Goal: Participate in discussion: Engage in conversation with other users on a specific topic

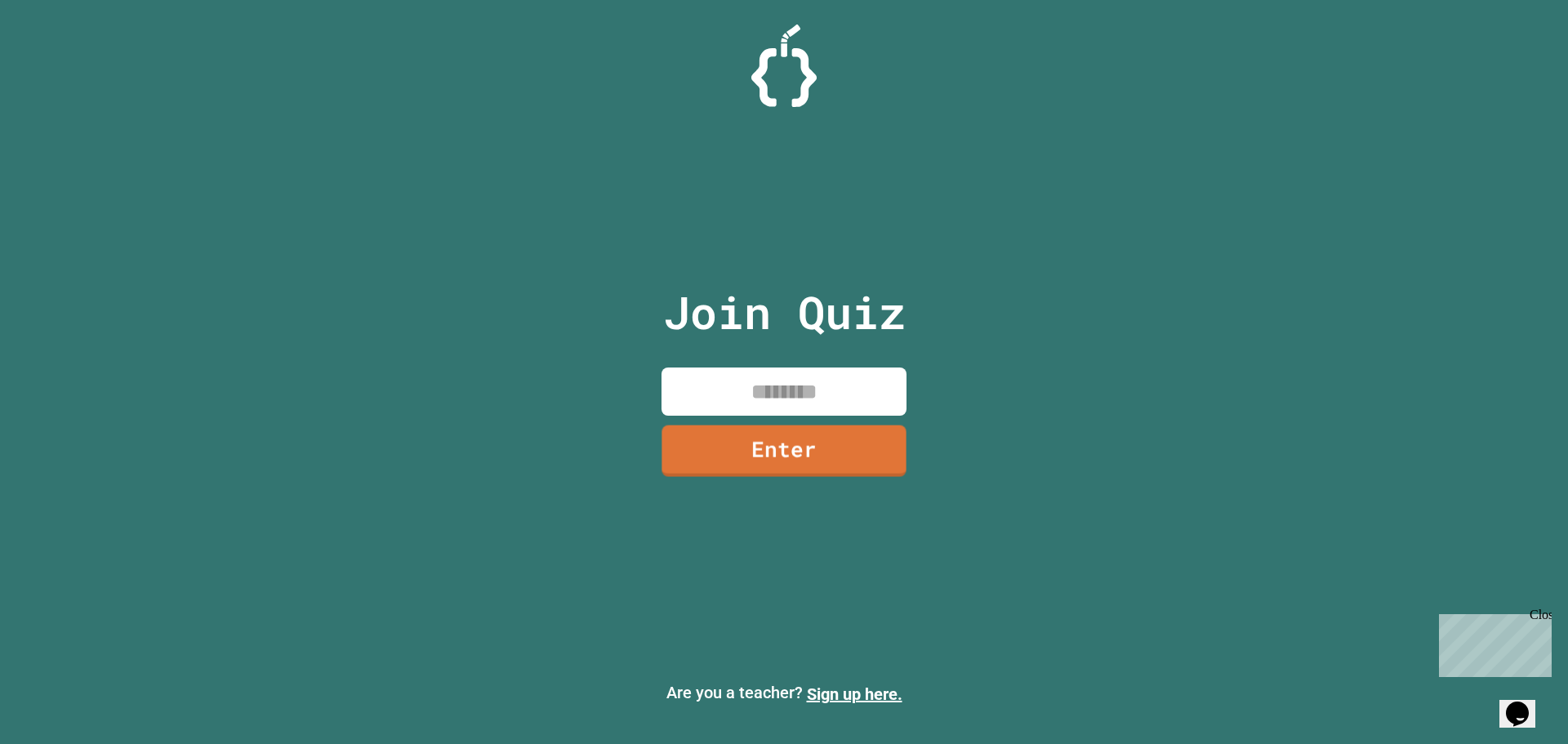
click at [794, 400] on input at bounding box center [783, 391] width 245 height 48
type input "********"
click at [799, 460] on link "Enter" at bounding box center [784, 449] width 214 height 54
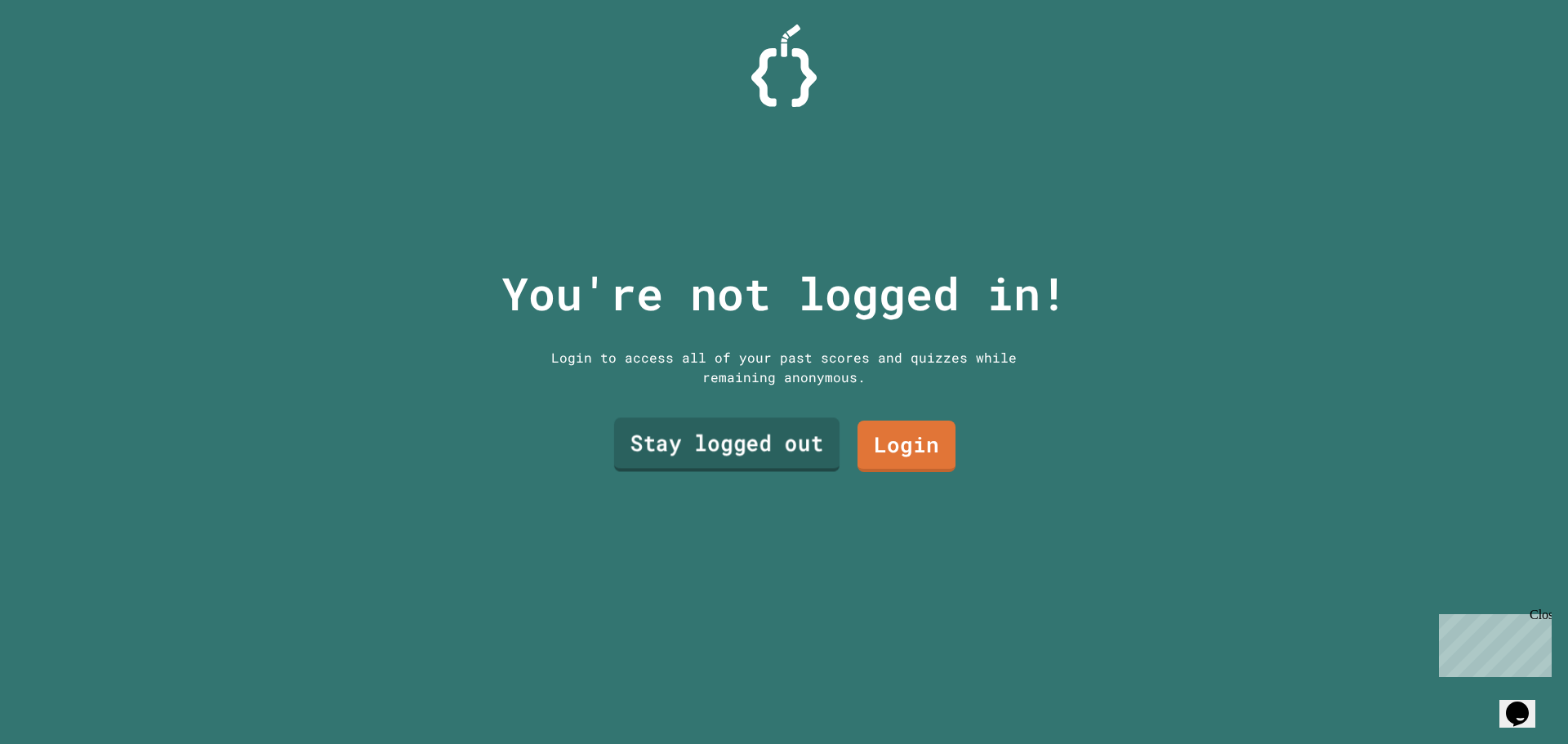
click at [773, 441] on link "Stay logged out" at bounding box center [726, 445] width 225 height 54
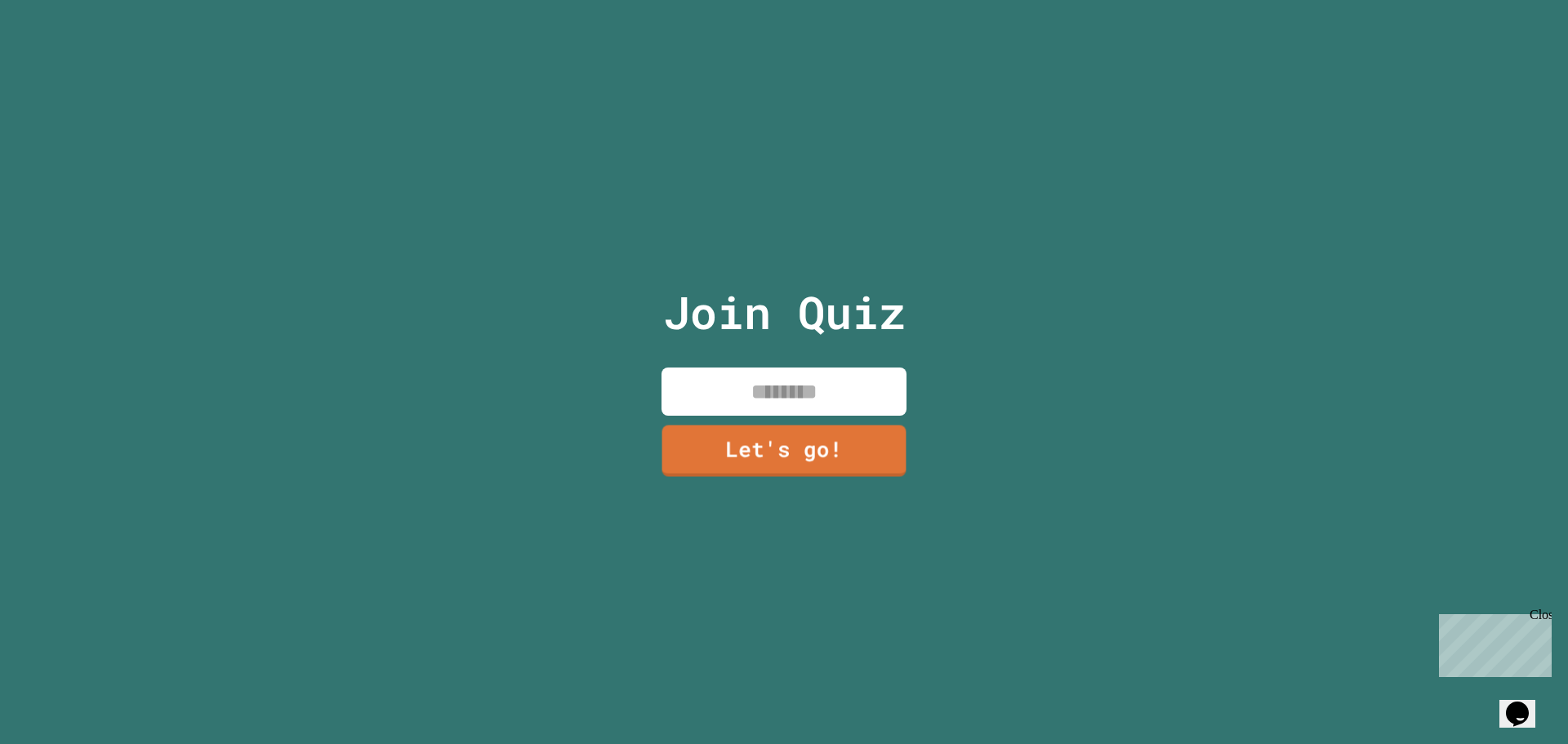
click at [784, 392] on input at bounding box center [783, 391] width 245 height 48
type input "*"
type input "****"
click at [813, 460] on link "Let's go!" at bounding box center [784, 449] width 238 height 54
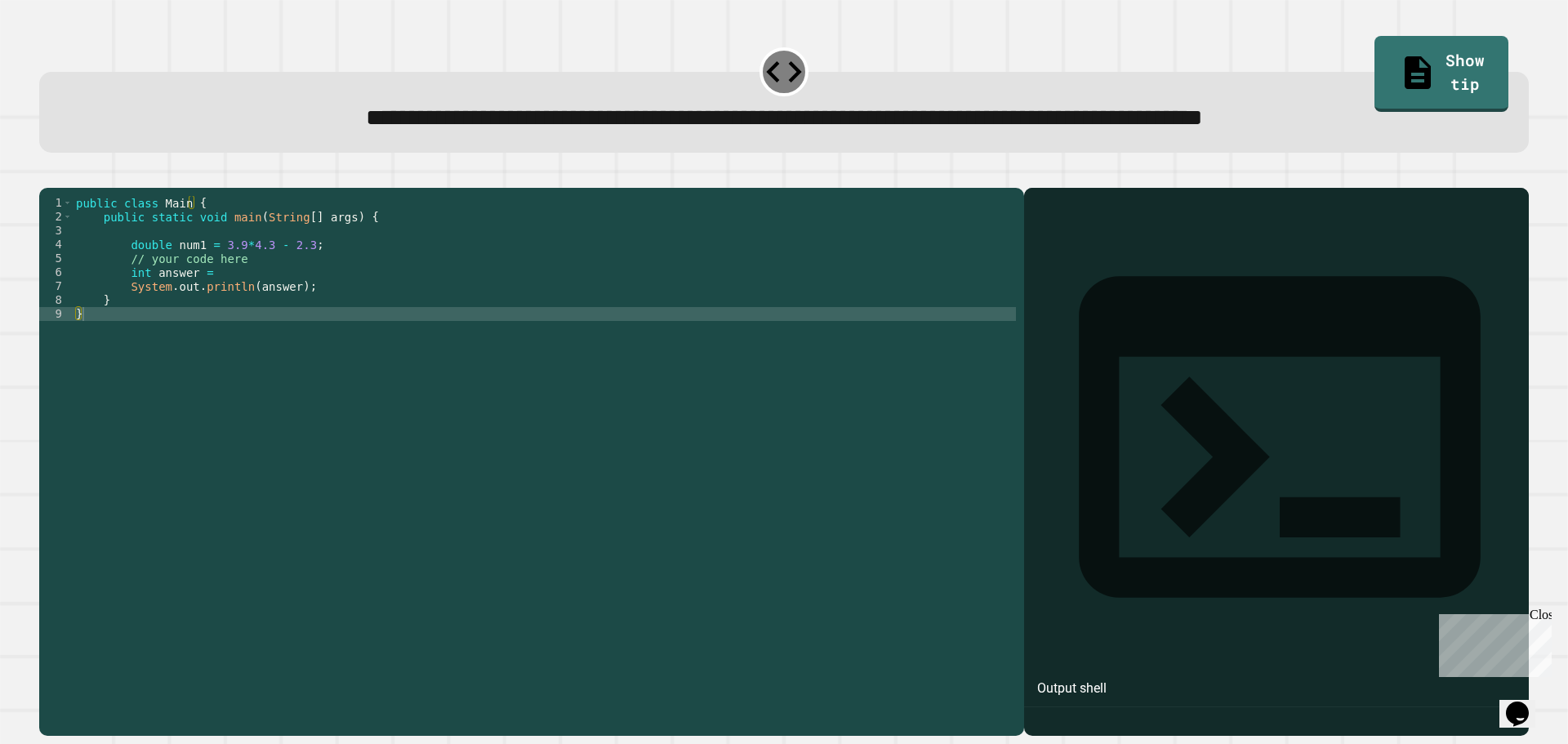
click at [244, 305] on div "public class Main { public static void main ( String [ ] args ) { double num1 =…" at bounding box center [544, 446] width 943 height 499
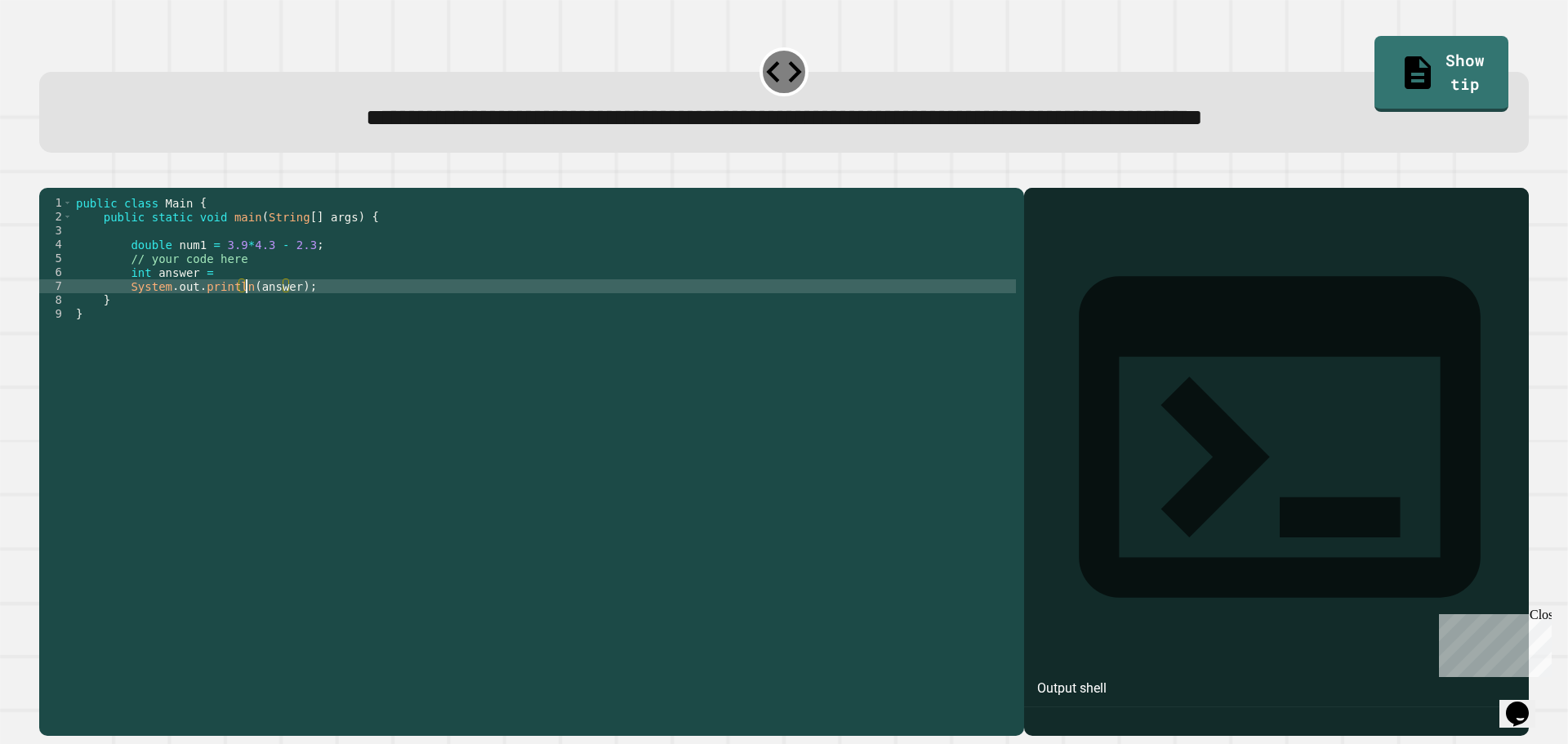
click at [266, 290] on div "public class Main { public static void main ( String [ ] args ) { double num1 =…" at bounding box center [544, 446] width 943 height 499
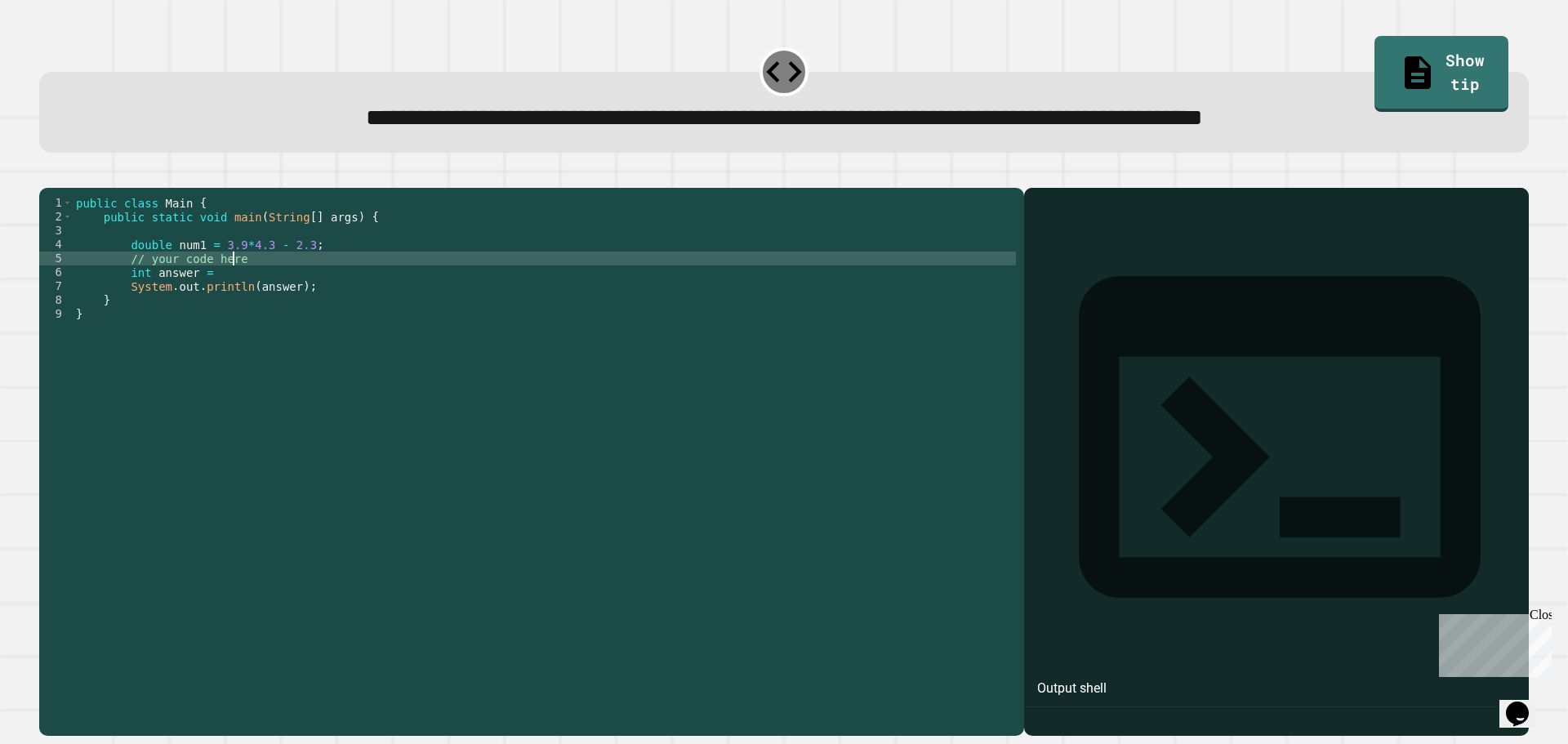
click at [266, 282] on div "public class Main { public static void main ( String [ ] args ) { double num1 =…" at bounding box center [544, 446] width 943 height 499
click at [257, 290] on div "public class Main { public static void main ( String [ ] args ) { double num1 =…" at bounding box center [544, 446] width 943 height 499
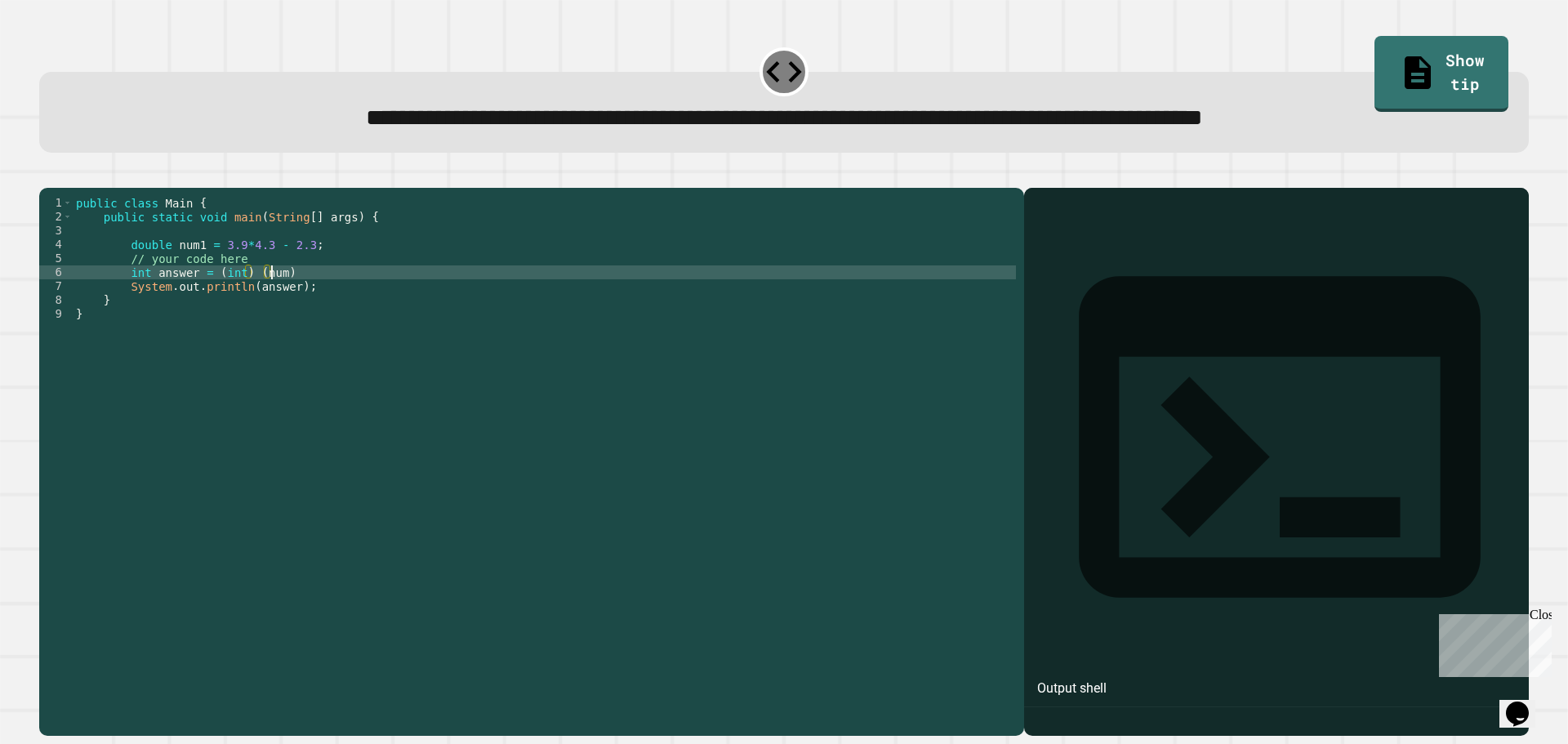
scroll to position [0, 13]
click at [384, 297] on div "public class Main { public static void main ( String [ ] args ) { double num1 =…" at bounding box center [544, 446] width 943 height 499
click at [47, 174] on icon "button" at bounding box center [47, 174] width 0 height 0
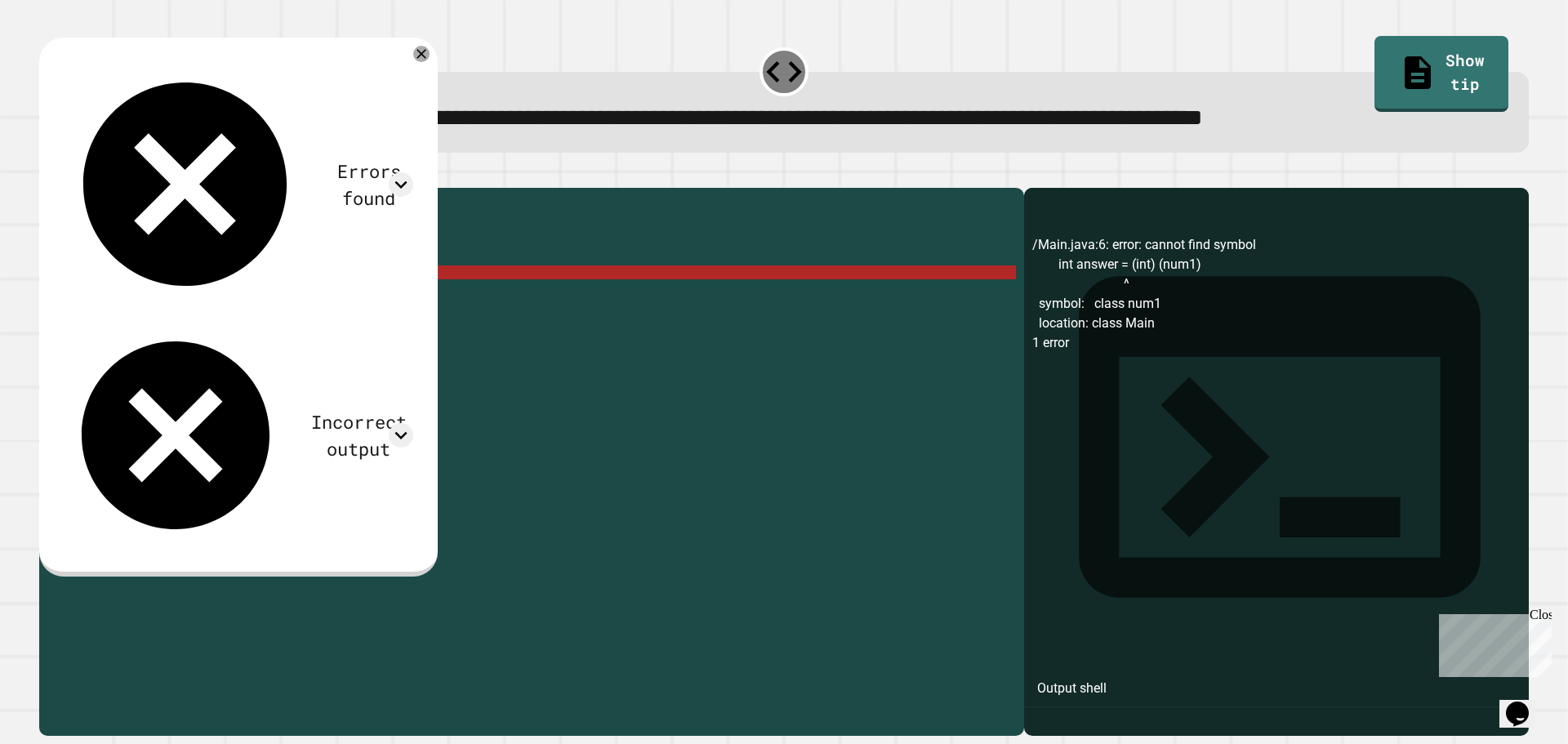
click at [254, 296] on div "public class Main { public static void main ( String [ ] args ) { double num1 =…" at bounding box center [544, 446] width 943 height 499
click at [431, 57] on icon at bounding box center [421, 53] width 19 height 19
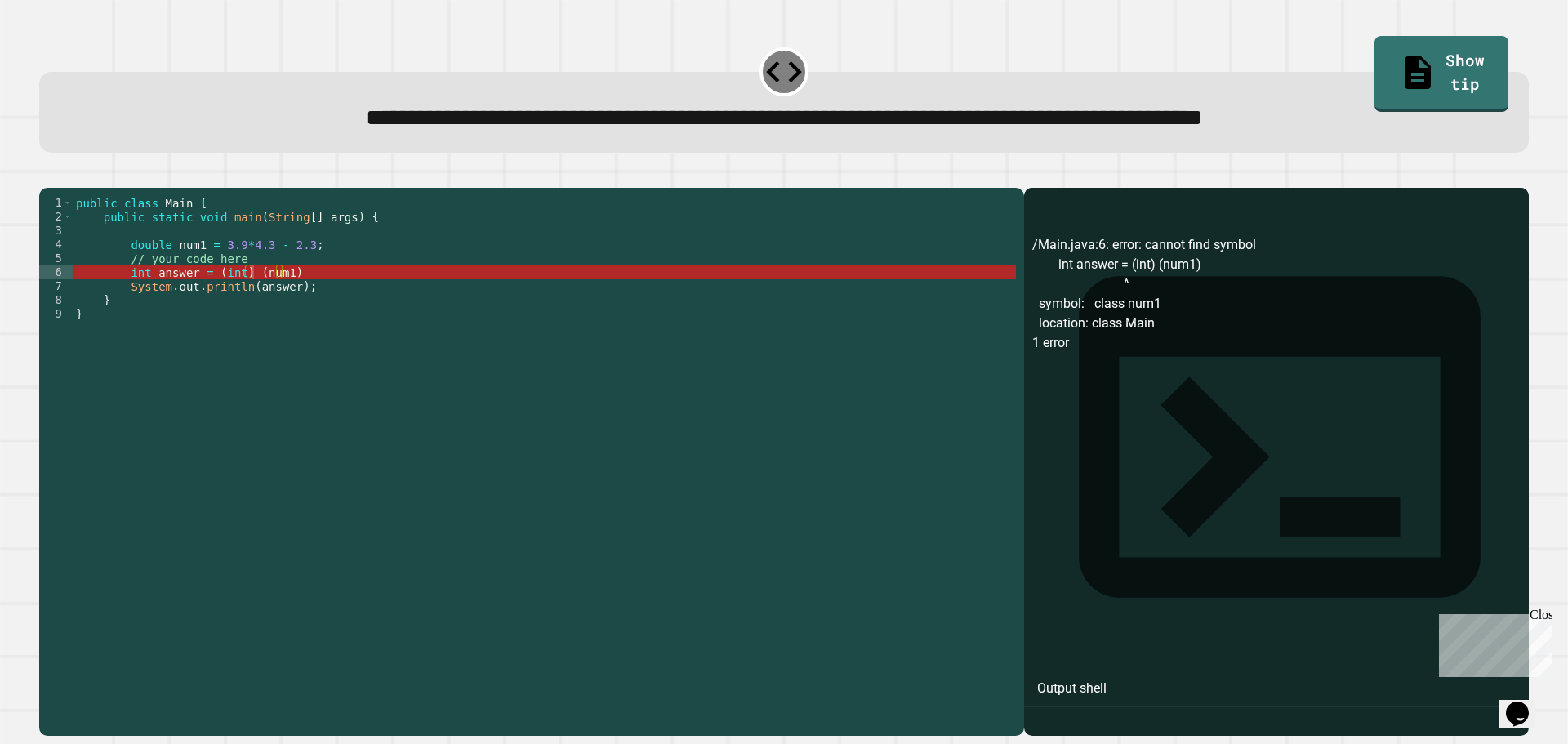
click at [250, 290] on div "public class Main { public static void main ( String [ ] args ) { double num1 =…" at bounding box center [544, 446] width 943 height 499
click at [280, 296] on div "public class Main { public static void main ( String [ ] args ) { double num1 =…" at bounding box center [544, 446] width 943 height 499
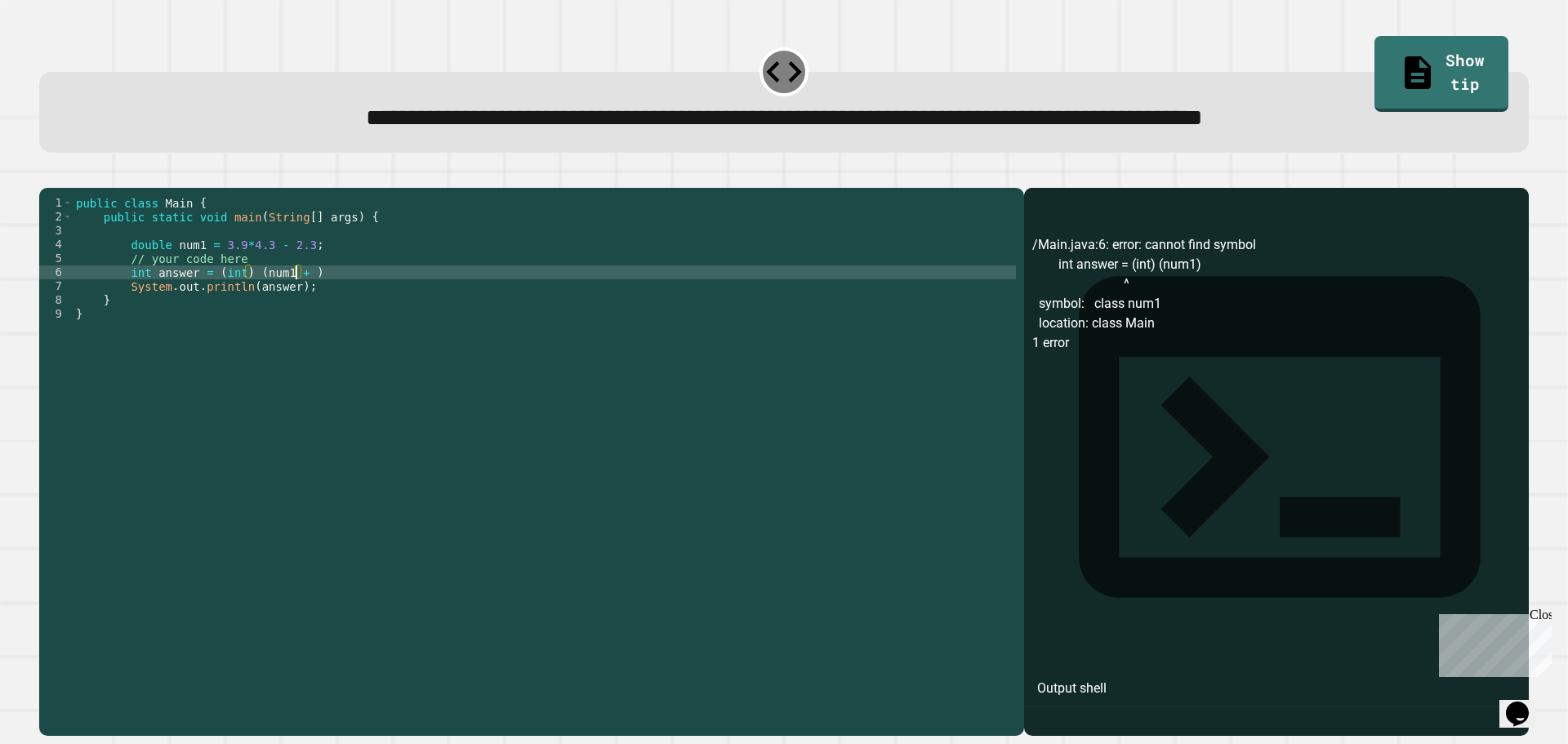
scroll to position [0, 15]
click at [293, 297] on div "public class Main { public static void main ( String [ ] args ) { double num1 =…" at bounding box center [544, 446] width 943 height 499
click at [61, 190] on icon "button" at bounding box center [58, 185] width 9 height 12
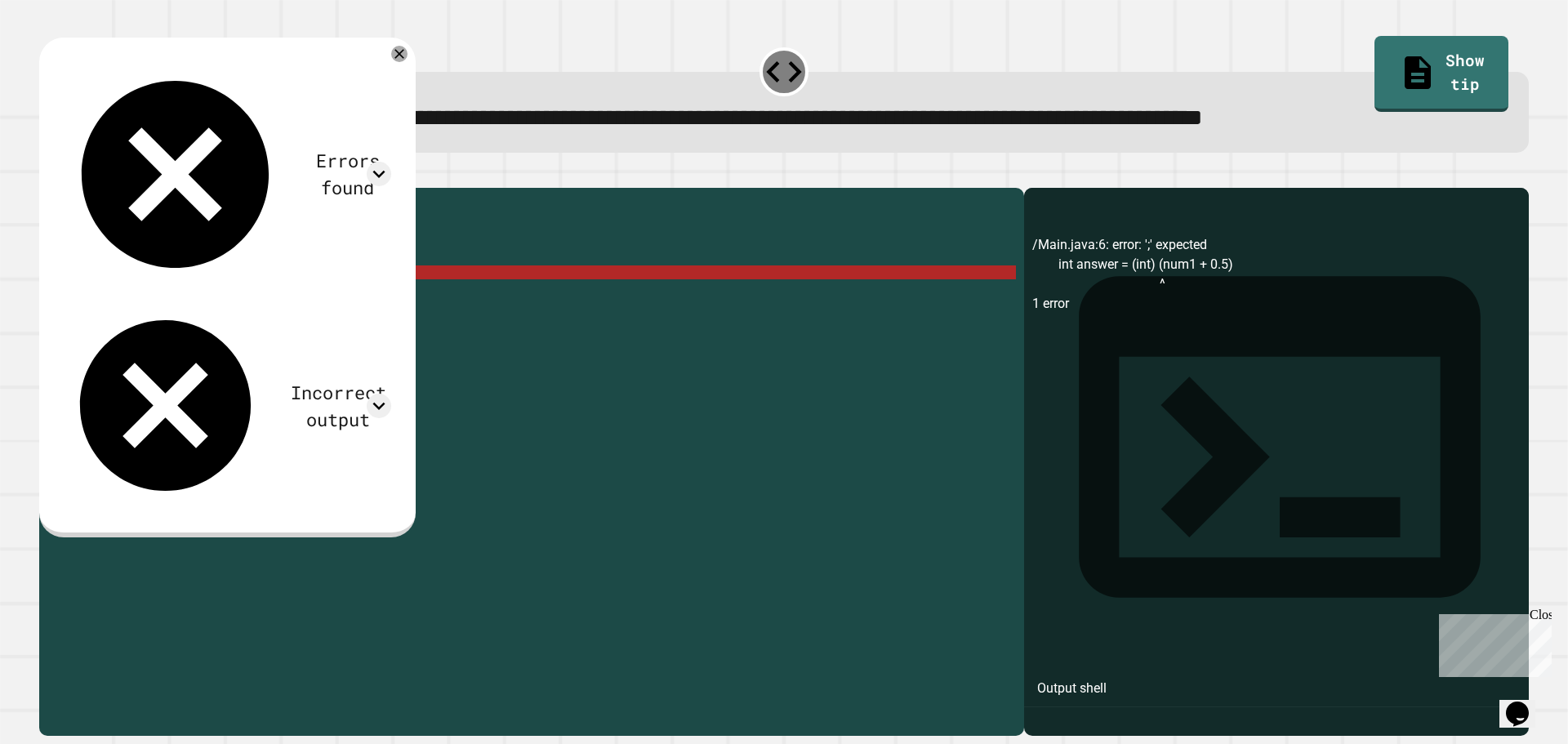
click at [328, 296] on div "public class Main { public static void main ( String [ ] args ) { double num1 =…" at bounding box center [544, 446] width 943 height 499
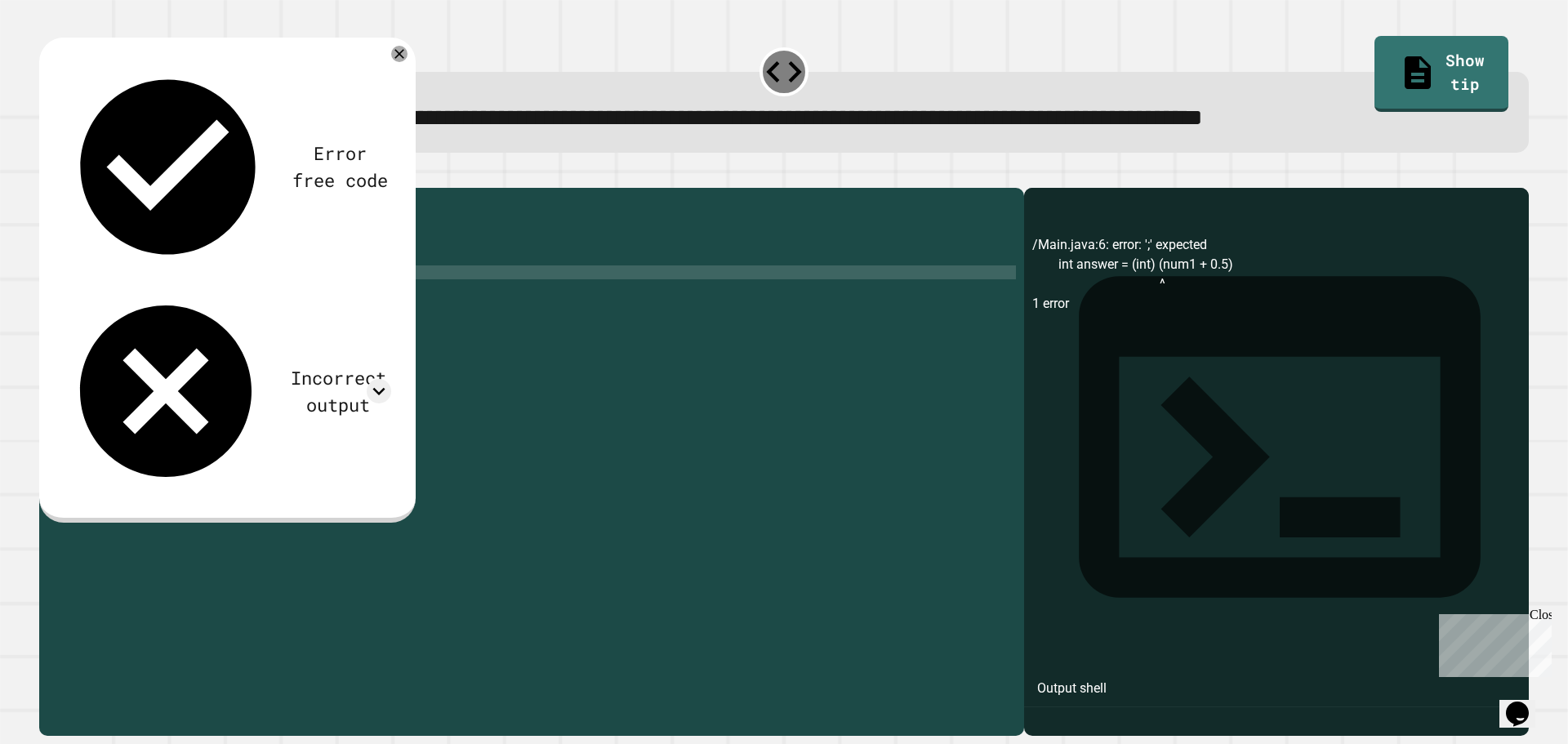
type textarea "**********"
click at [47, 174] on icon "button" at bounding box center [47, 174] width 0 height 0
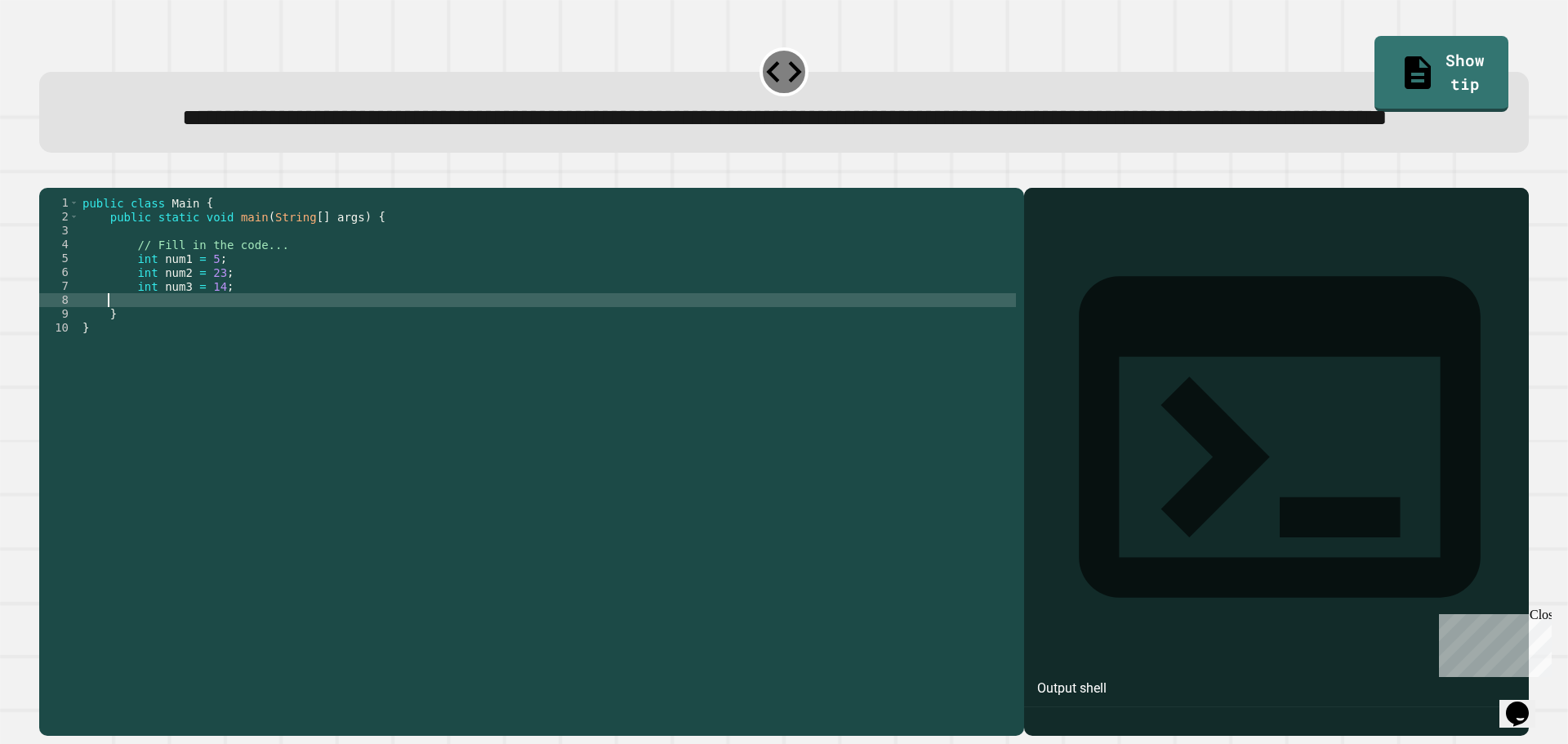
click at [241, 360] on div "public class Main { public static void main ( String [ ] args ) { // Fill in th…" at bounding box center [548, 425] width 937 height 458
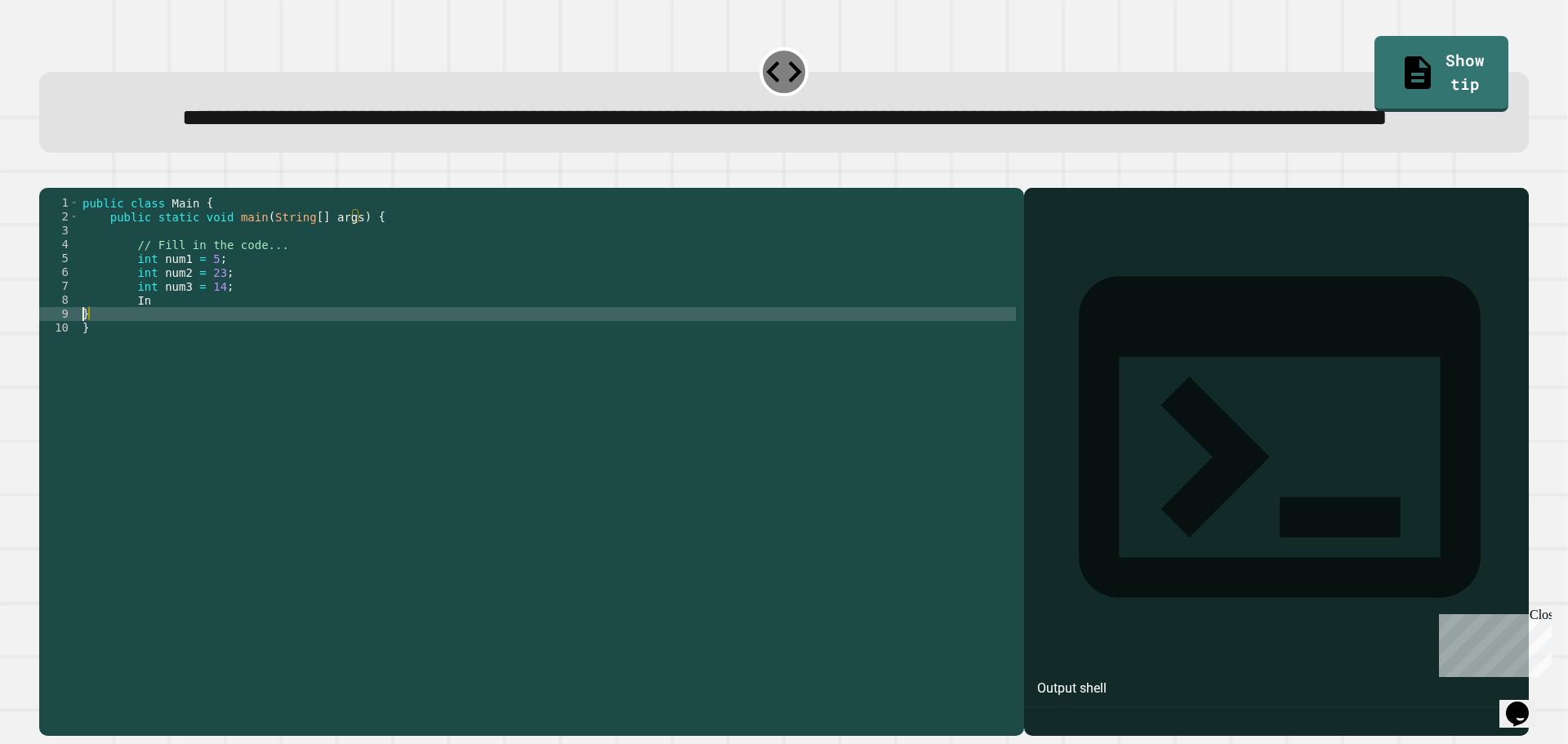
scroll to position [0, 0]
type textarea "*"
click at [80, 174] on icon "button" at bounding box center [80, 174] width 0 height 0
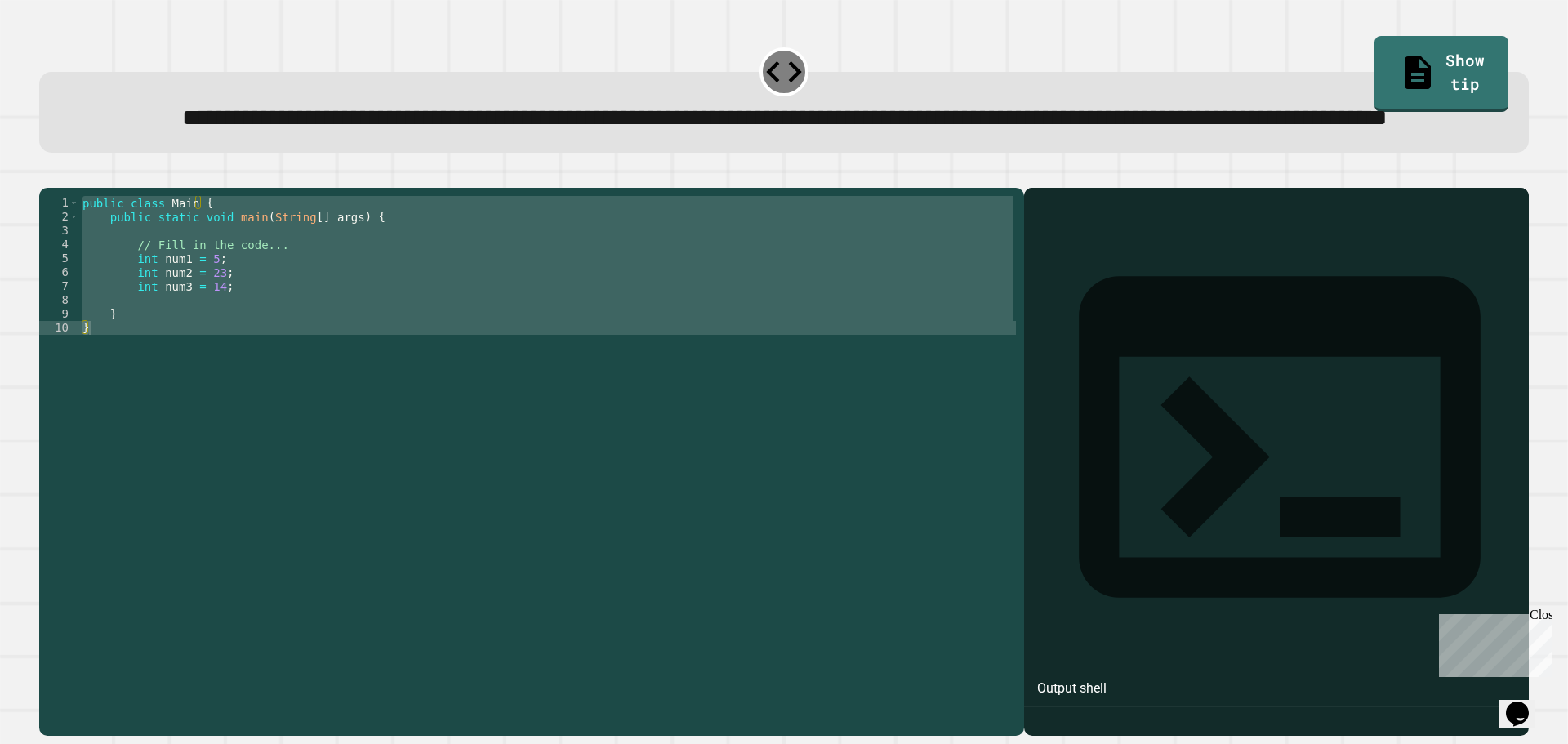
click at [80, 174] on icon "button" at bounding box center [80, 174] width 0 height 0
click at [152, 357] on div "public class Main { public static void main ( String [ ] args ) { // Fill in th…" at bounding box center [548, 411] width 937 height 430
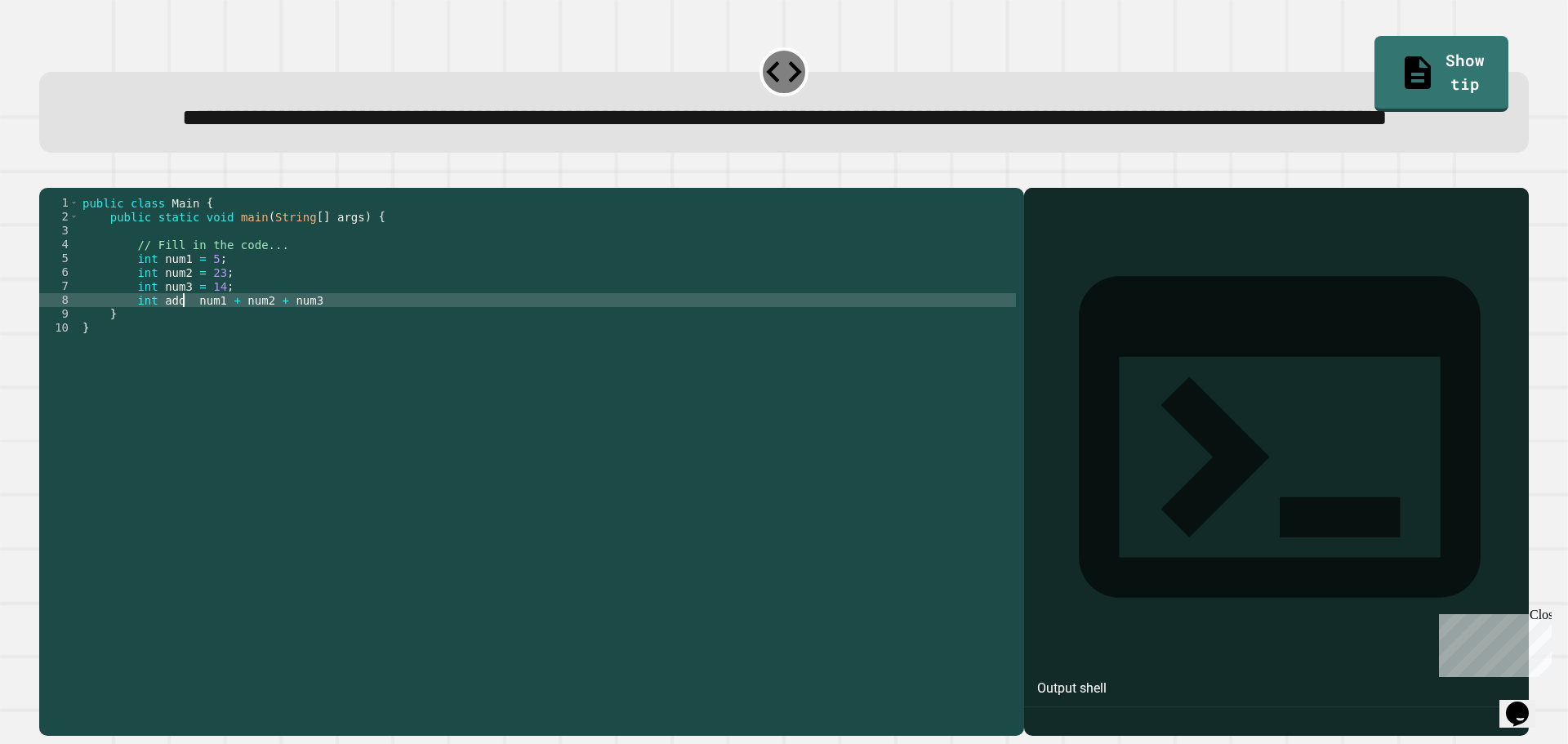
scroll to position [0, 8]
type textarea "**********"
click at [322, 366] on div "public class Main { public static void main ( String [ ] args ) { // Fill in th…" at bounding box center [548, 425] width 937 height 458
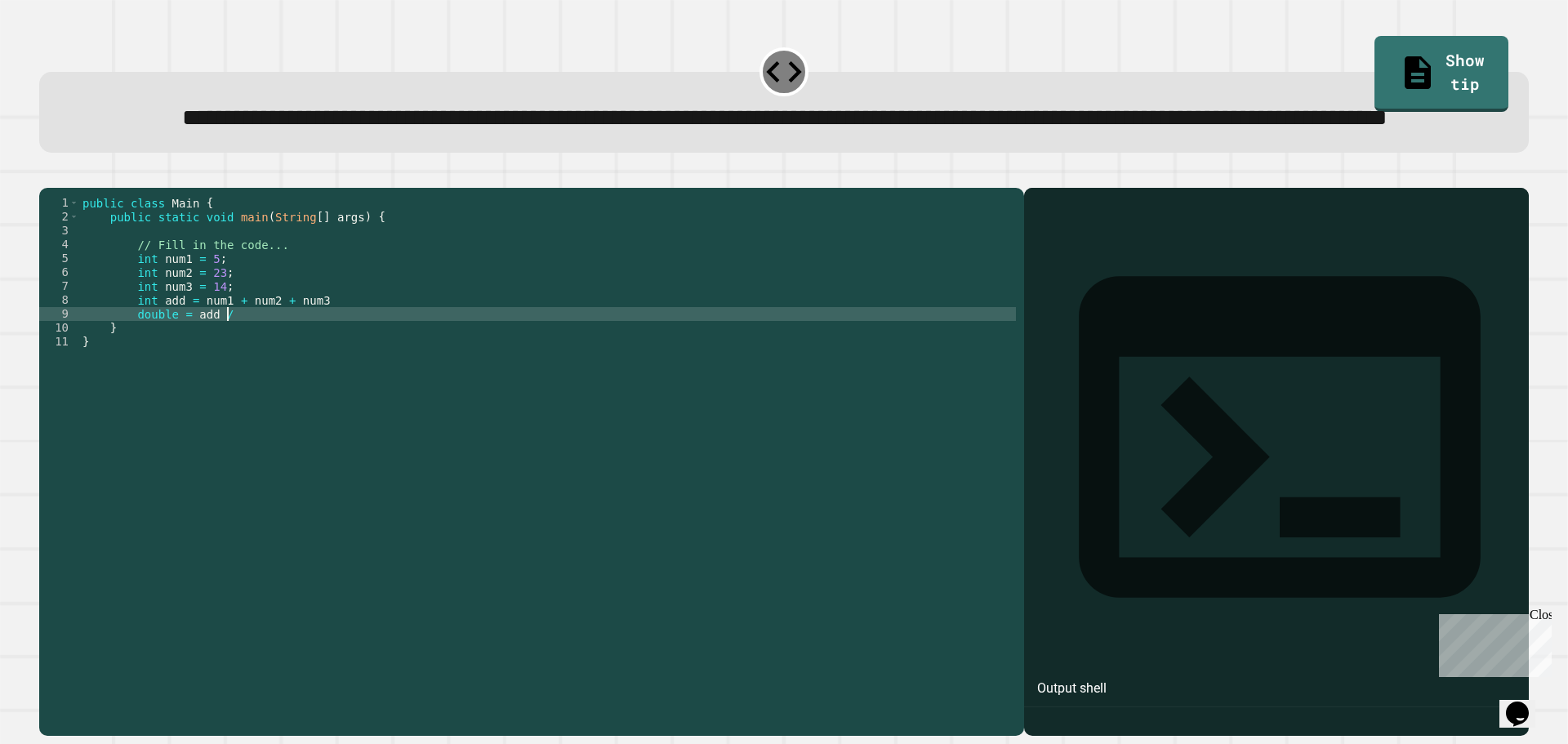
scroll to position [0, 10]
click at [188, 380] on div "public class Main { public static void main ( String [ ] args ) { // Fill in th…" at bounding box center [548, 425] width 937 height 458
click at [190, 380] on div "public class Main { public static void main ( String [ ] args ) { // Fill in th…" at bounding box center [548, 411] width 937 height 430
click at [182, 382] on div "public class Main { public static void main ( String [ ] args ) { // Fill in th…" at bounding box center [548, 425] width 937 height 458
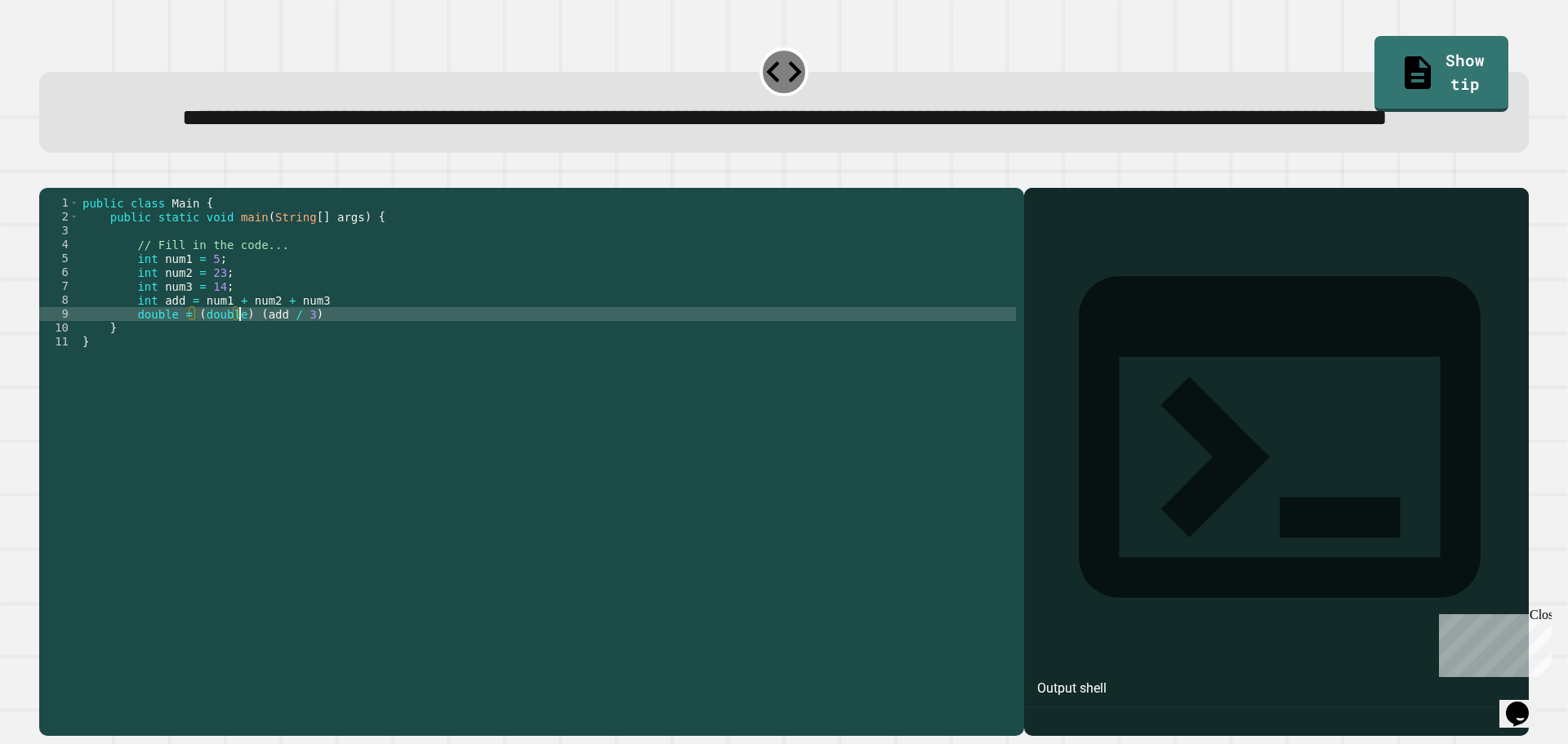
click at [350, 362] on div "public class Main { public static void main ( String [ ] args ) { // Fill in th…" at bounding box center [548, 425] width 937 height 458
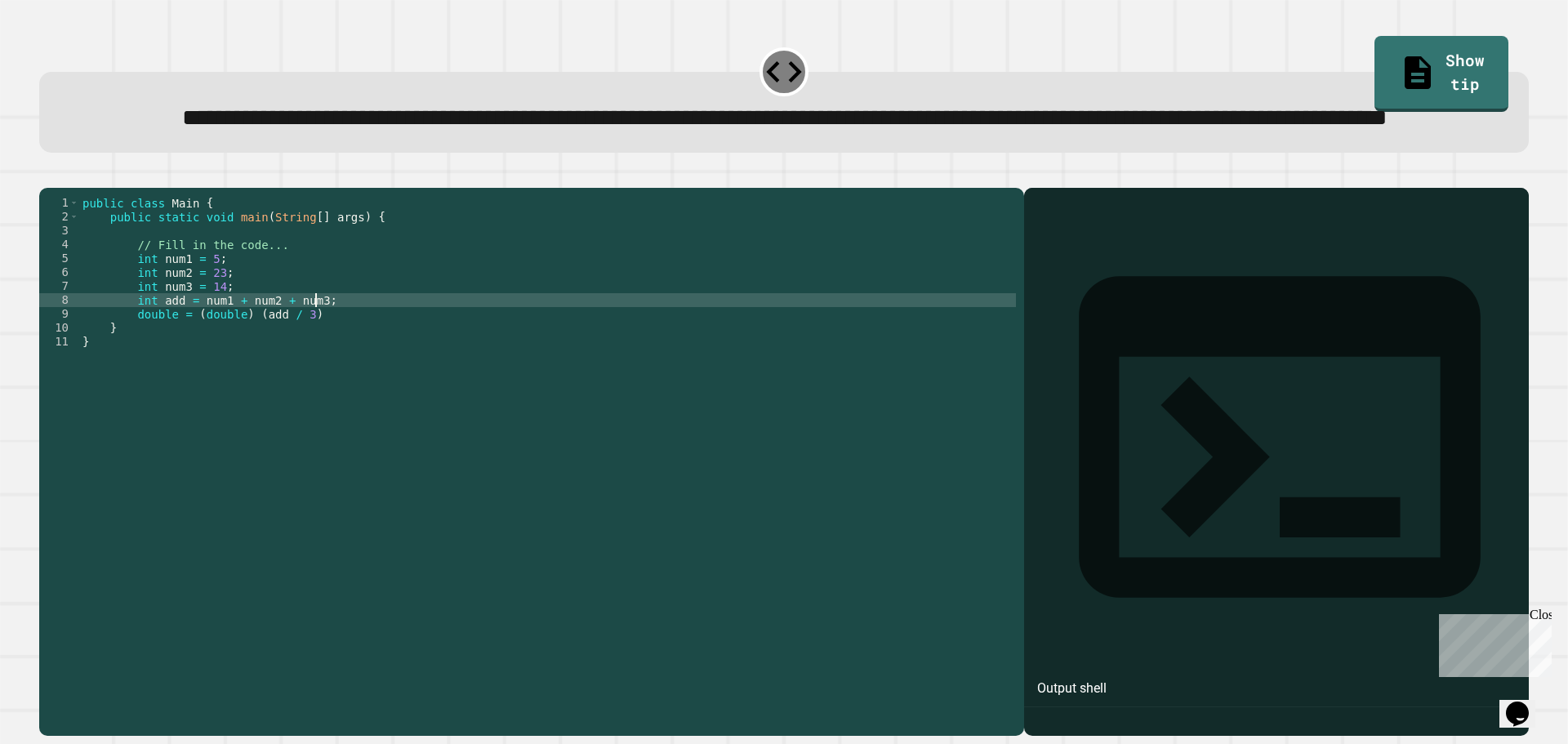
click at [320, 378] on div "public class Main { public static void main ( String [ ] args ) { // Fill in th…" at bounding box center [548, 425] width 937 height 458
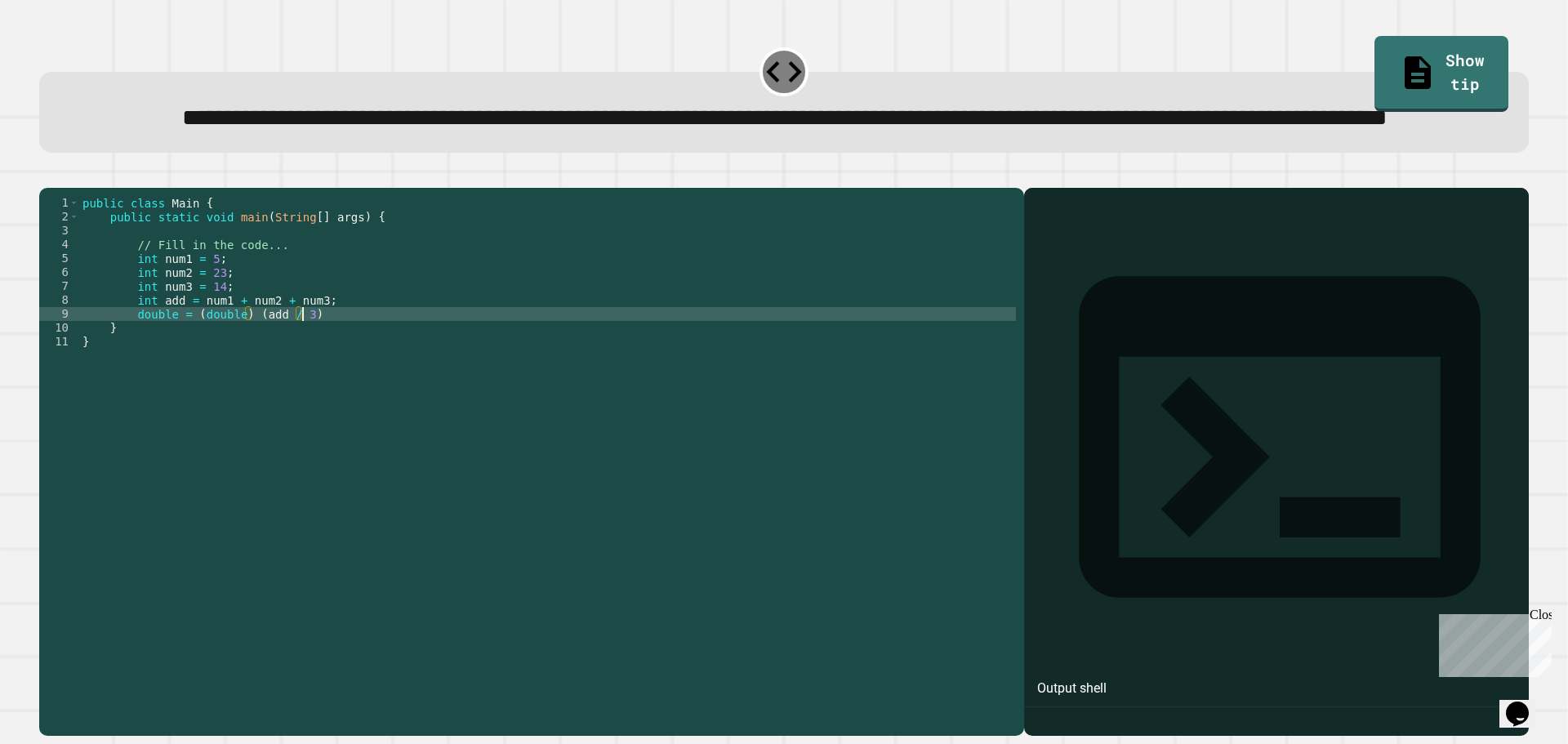
scroll to position [0, 14]
click at [47, 174] on button "button" at bounding box center [47, 174] width 0 height 0
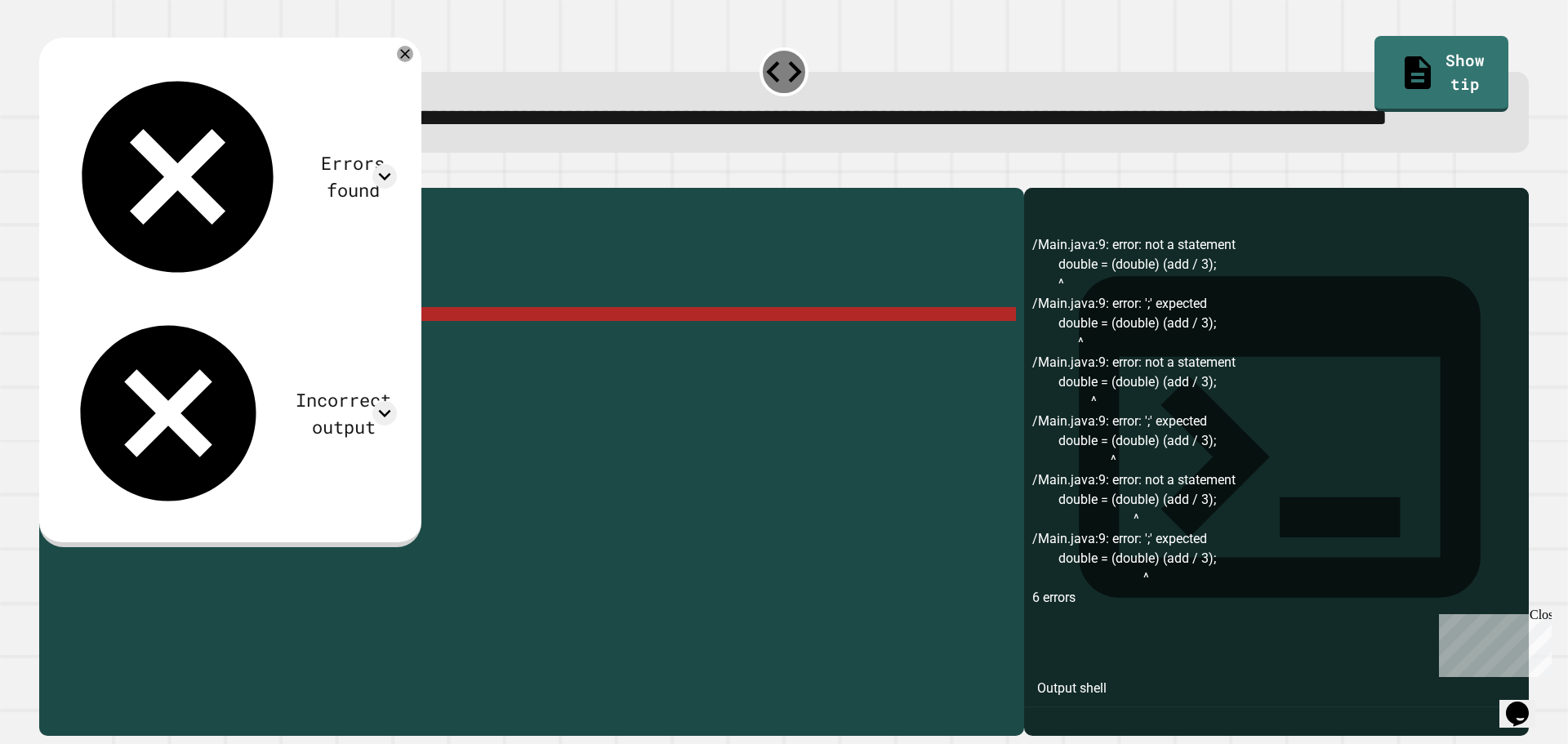
click at [369, 380] on div "public class Main { public static void main ( String [ ] args ) { // Fill in th…" at bounding box center [548, 425] width 937 height 458
click at [134, 377] on div "public class Main { public static void main ( String [ ] args ) { // Fill in th…" at bounding box center [548, 425] width 937 height 458
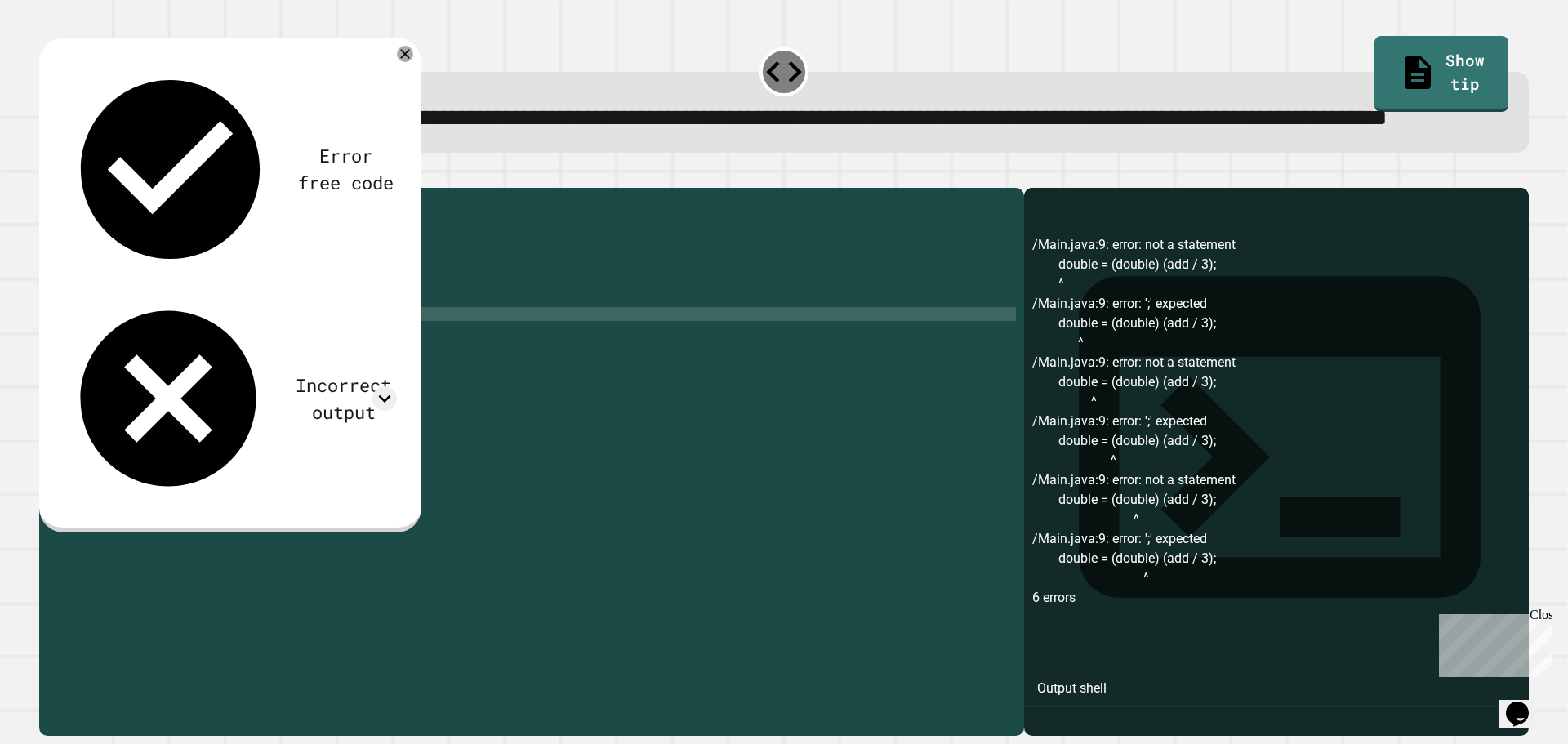
scroll to position [0, 14]
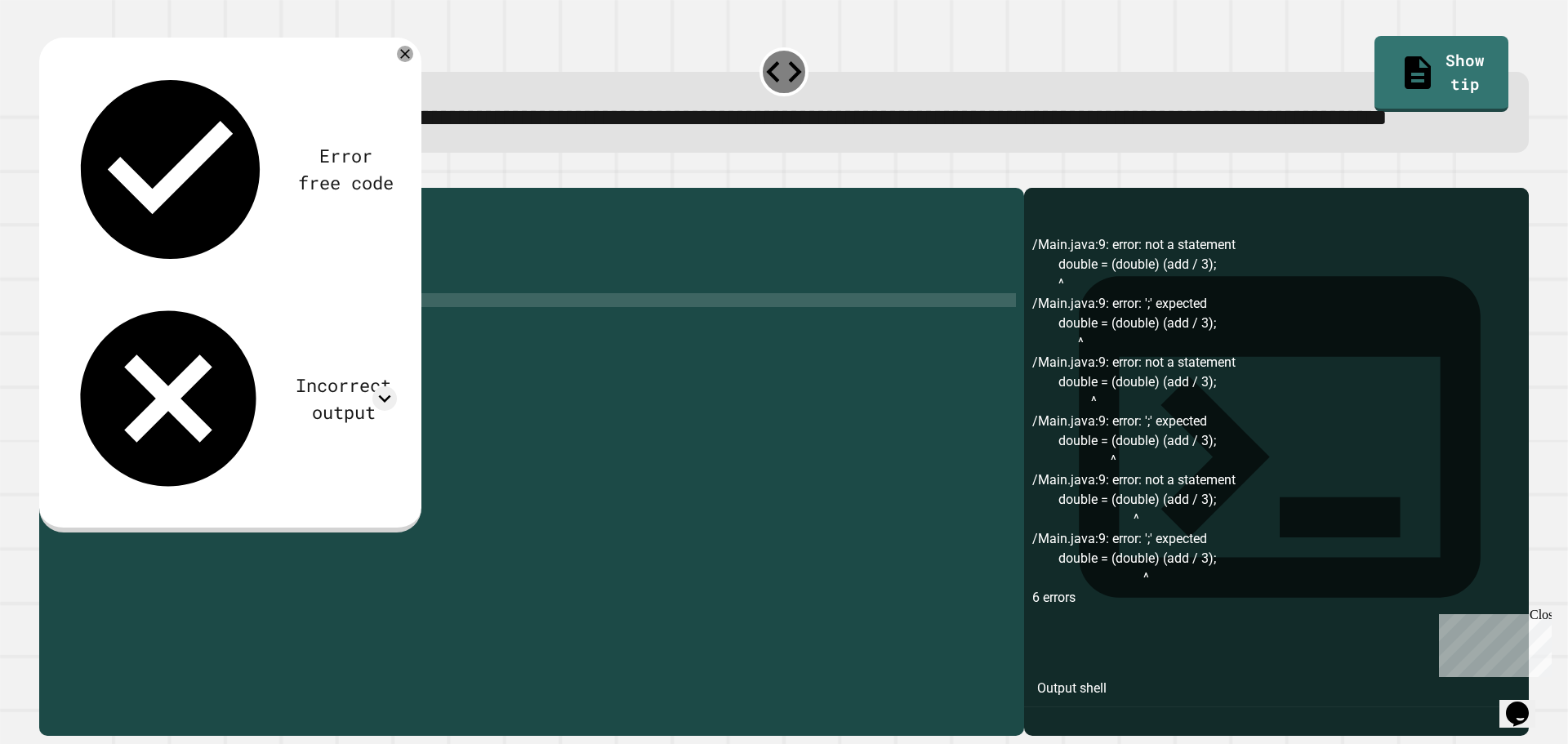
click at [129, 361] on div "public class Main { public static void main ( String [ ] args ) { // Fill in th…" at bounding box center [548, 425] width 937 height 458
click at [121, 366] on div "public class Main { public static void main ( String [ ] args ) { // Fill in th…" at bounding box center [548, 425] width 937 height 458
click at [47, 174] on icon "button" at bounding box center [47, 174] width 0 height 0
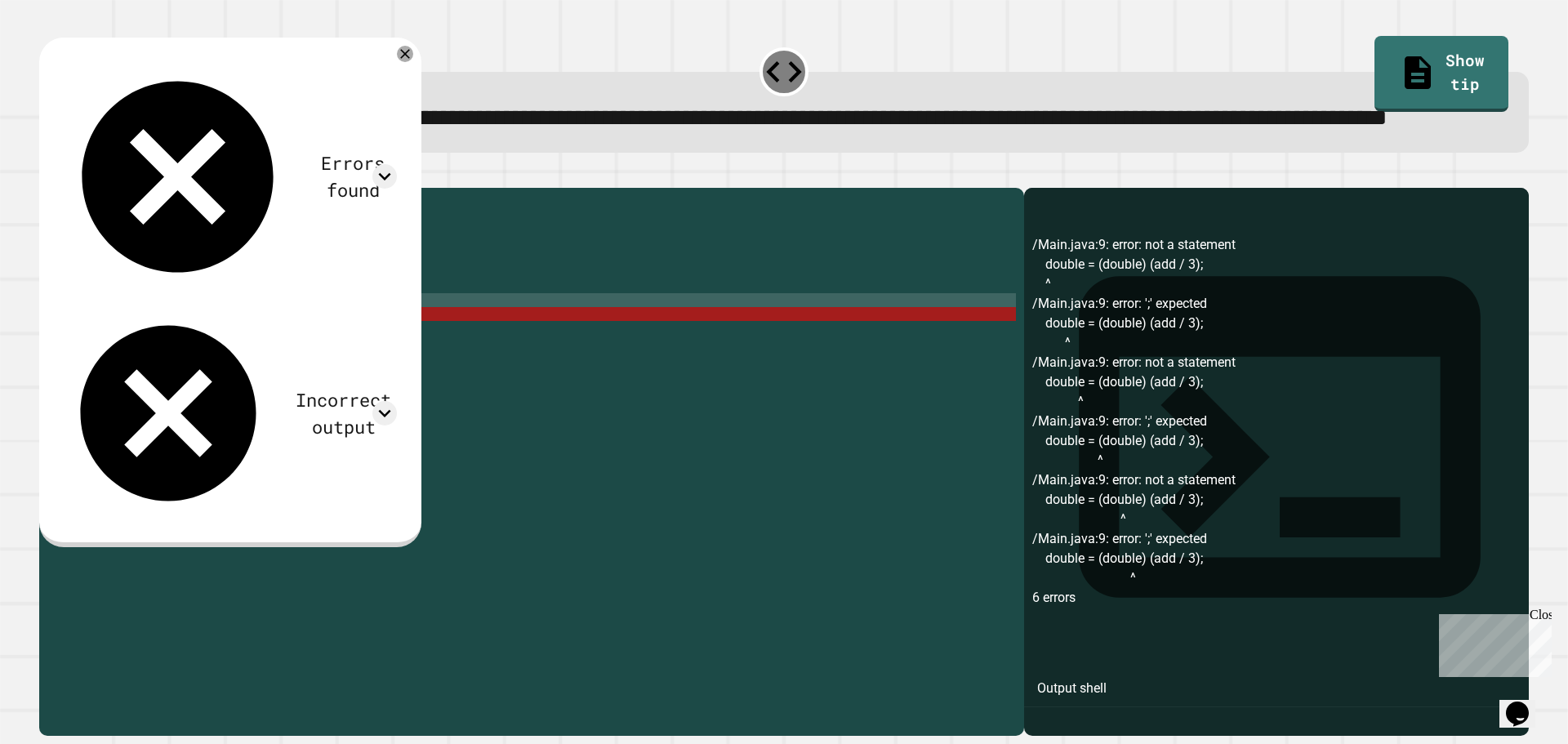
click at [105, 362] on div "public class Main { public static void main ( String [ ] args ) { // Fill in th…" at bounding box center [548, 425] width 937 height 458
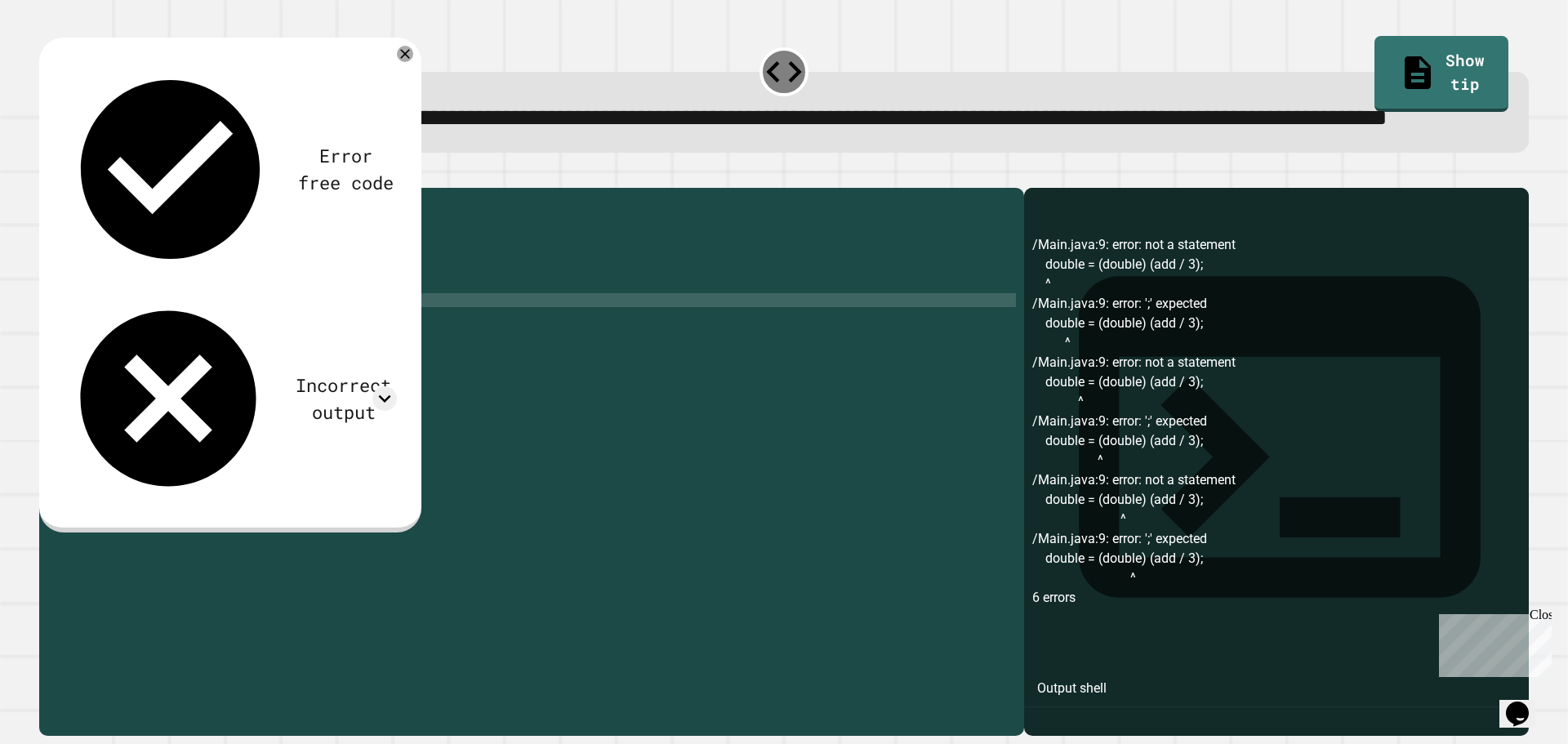
scroll to position [0, 3]
click at [49, 188] on div at bounding box center [784, 178] width 1490 height 19
click at [62, 190] on icon "button" at bounding box center [58, 185] width 9 height 12
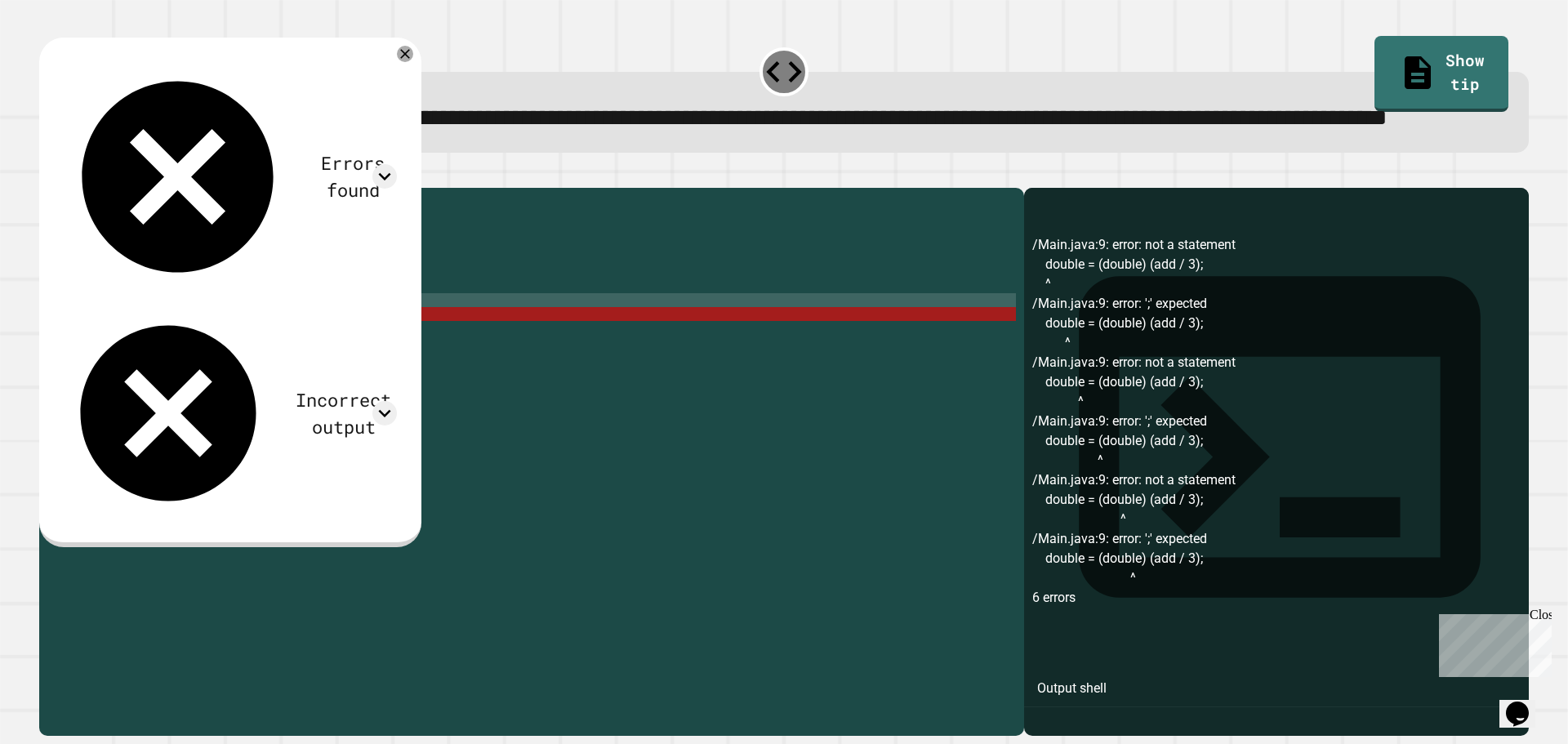
click at [127, 367] on div "public class Main { public static void main ( String [ ] args ) { // Fill in th…" at bounding box center [548, 425] width 937 height 458
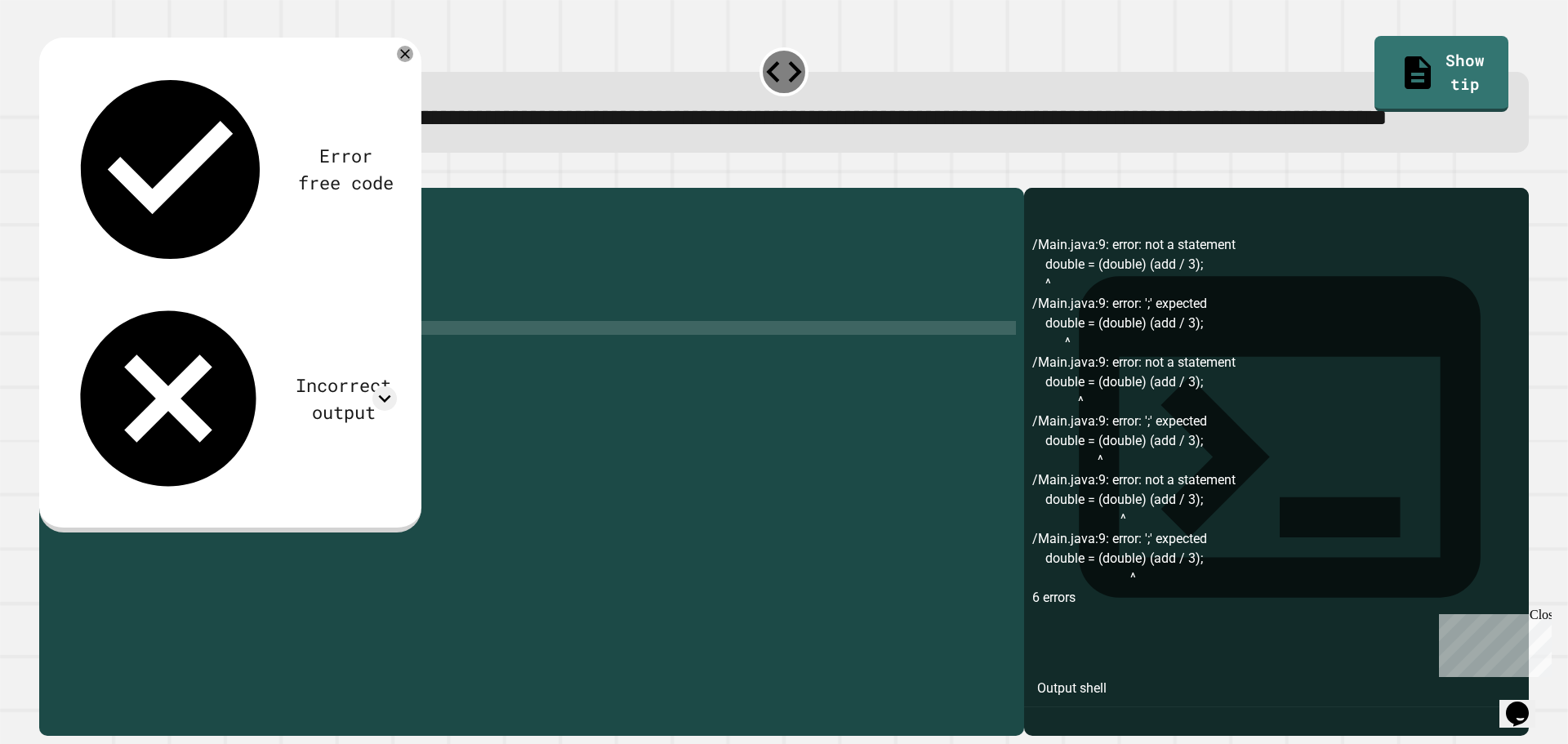
click at [307, 386] on div "public class Main { public static void main ( String [ ] args ) { // Fill in th…" at bounding box center [548, 425] width 937 height 458
click at [308, 383] on div "public class Main { public static void main ( String [ ] args ) { // Fill in th…" at bounding box center [548, 425] width 937 height 458
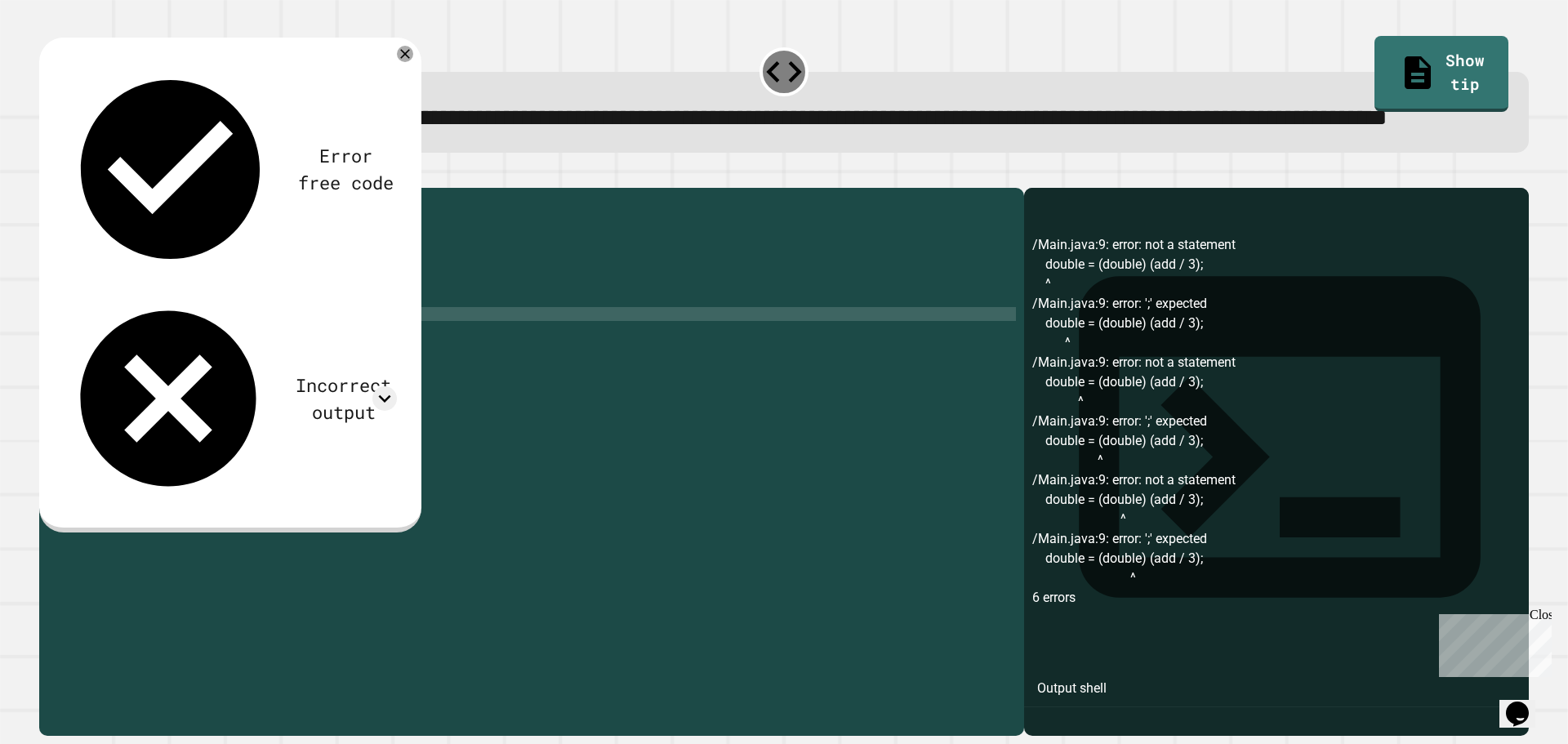
type textarea "**********"
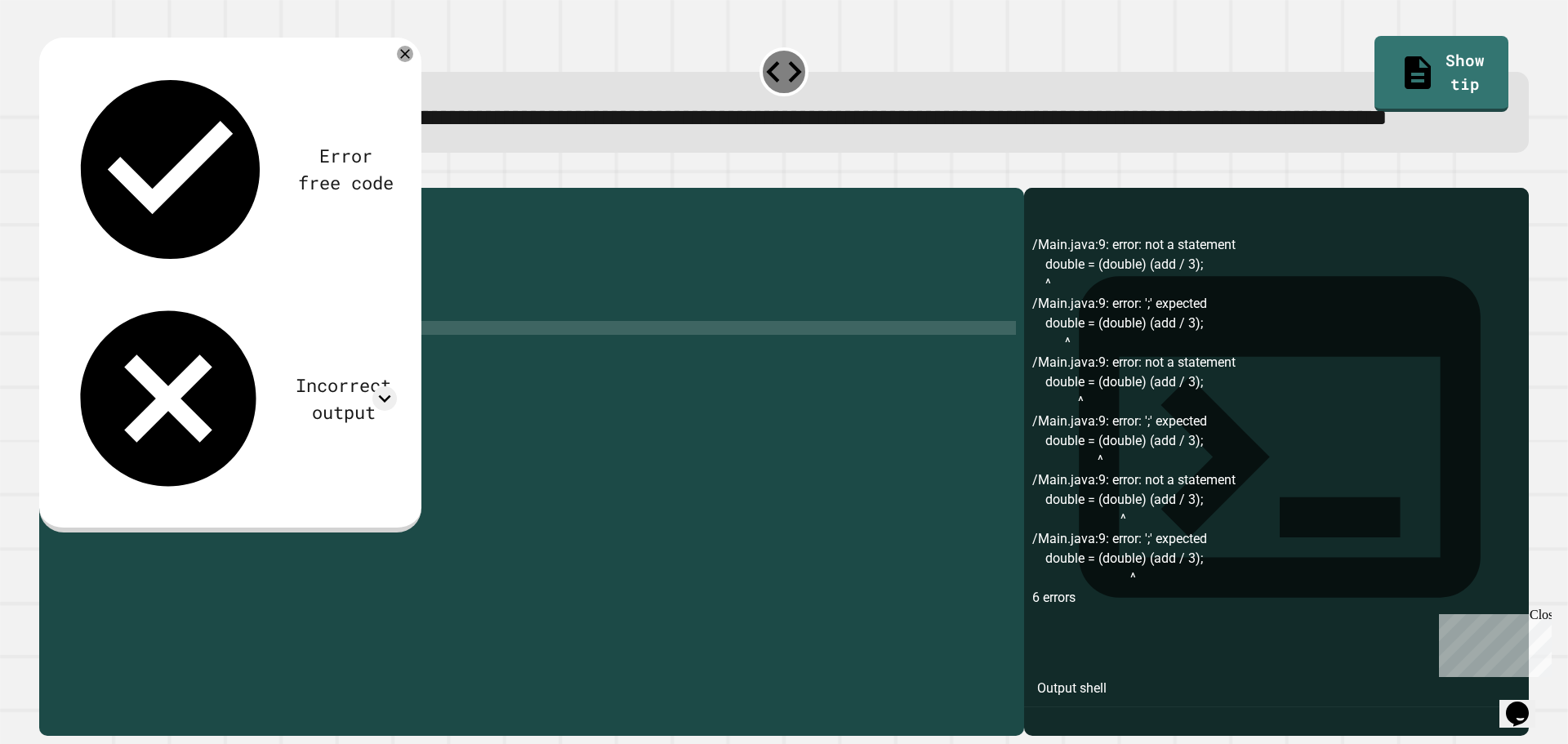
type textarea "*"
type textarea "**********"
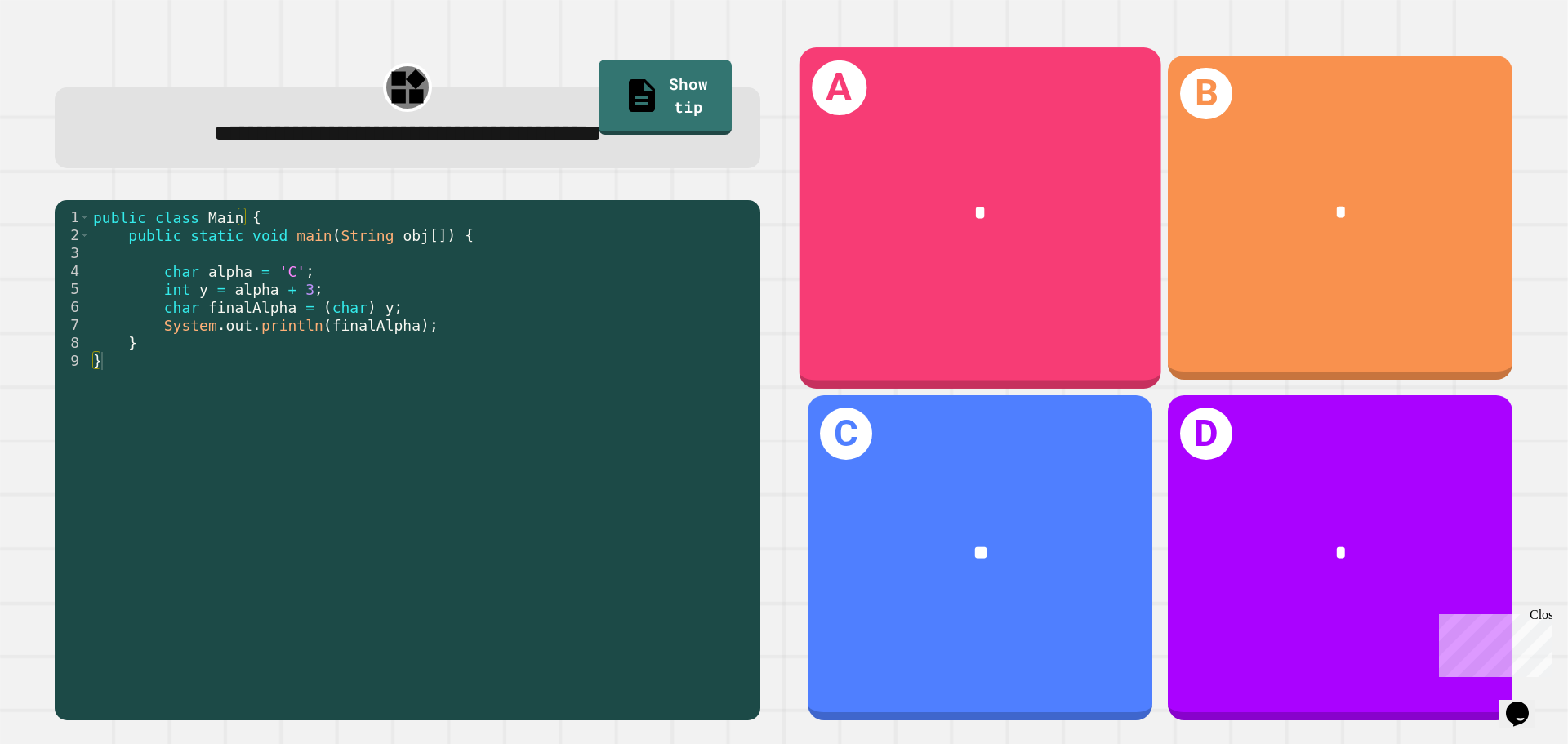
click at [1074, 186] on div "*" at bounding box center [980, 212] width 362 height 109
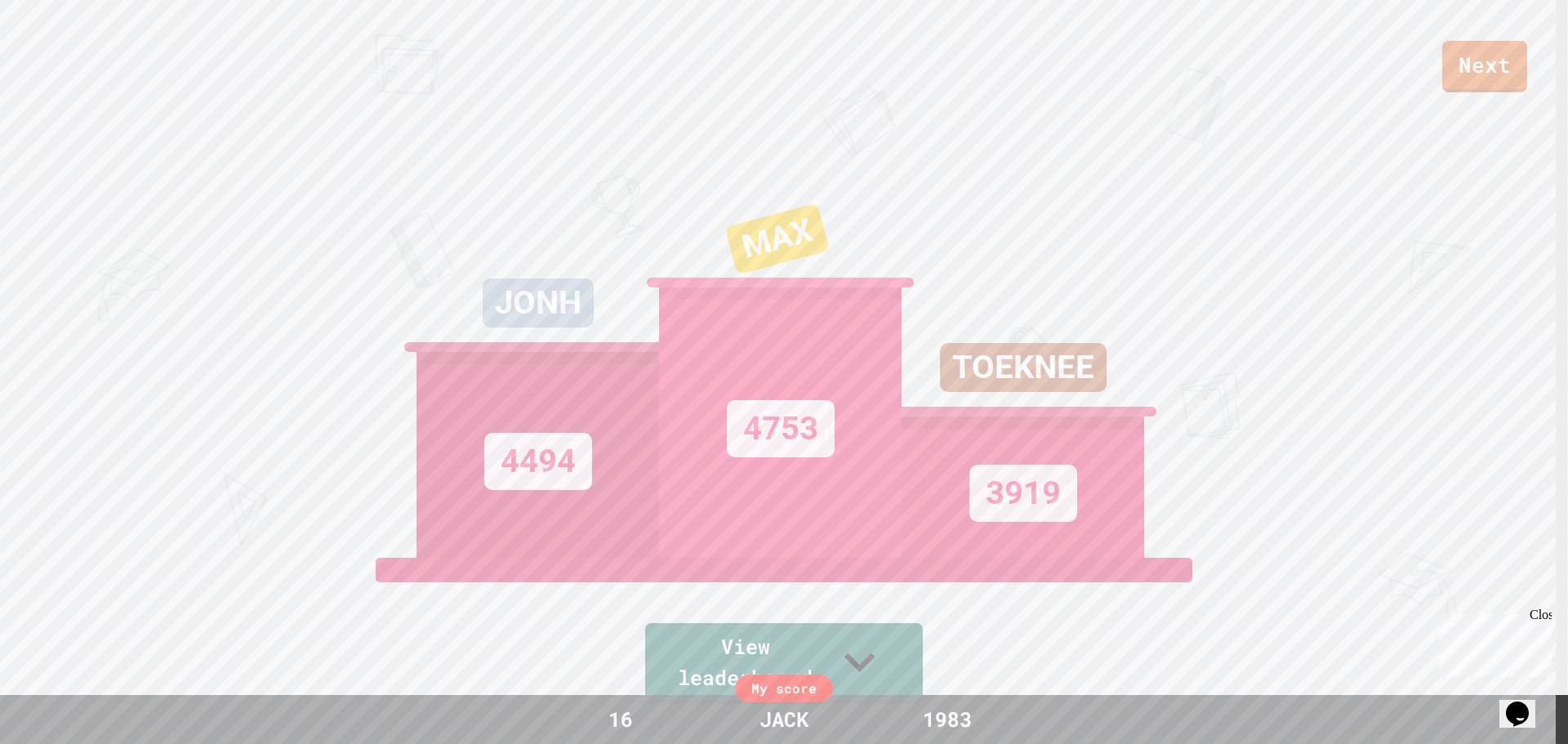
scroll to position [0, 0]
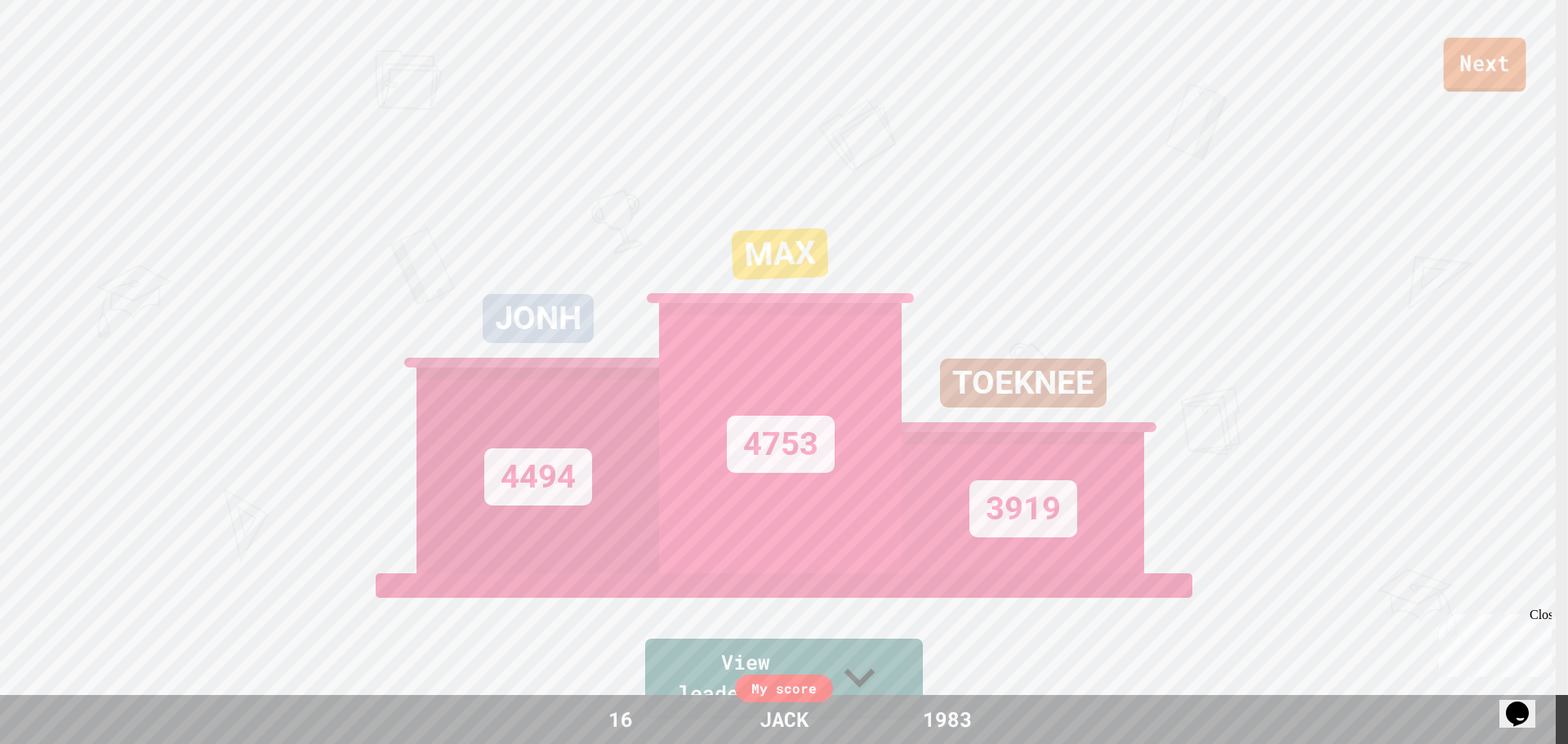
click at [1464, 74] on link "Next" at bounding box center [1485, 64] width 82 height 54
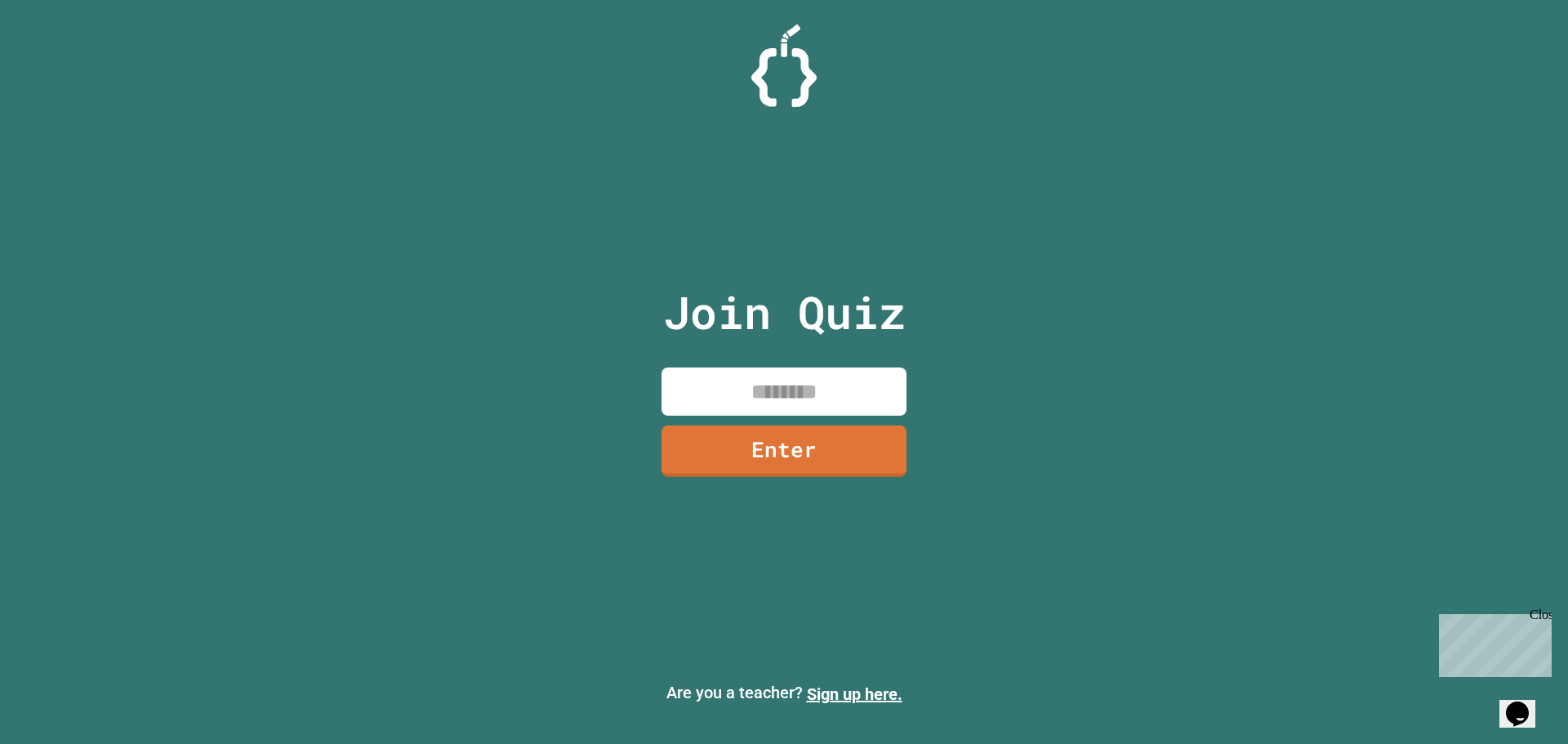
click at [754, 393] on input at bounding box center [783, 391] width 245 height 48
type input "********"
click at [797, 443] on link "Enter" at bounding box center [784, 449] width 230 height 54
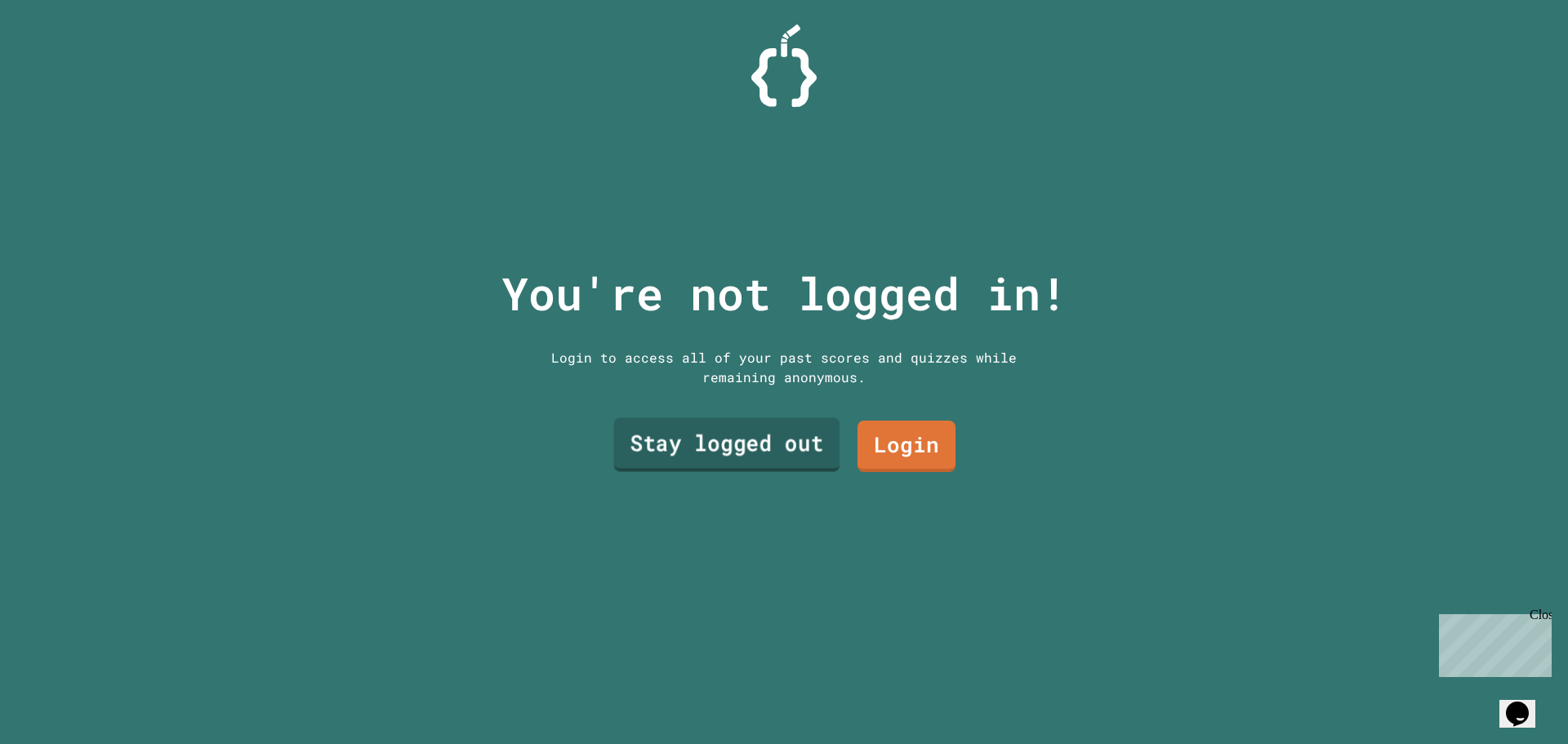
click at [747, 438] on link "Stay logged out" at bounding box center [726, 445] width 226 height 54
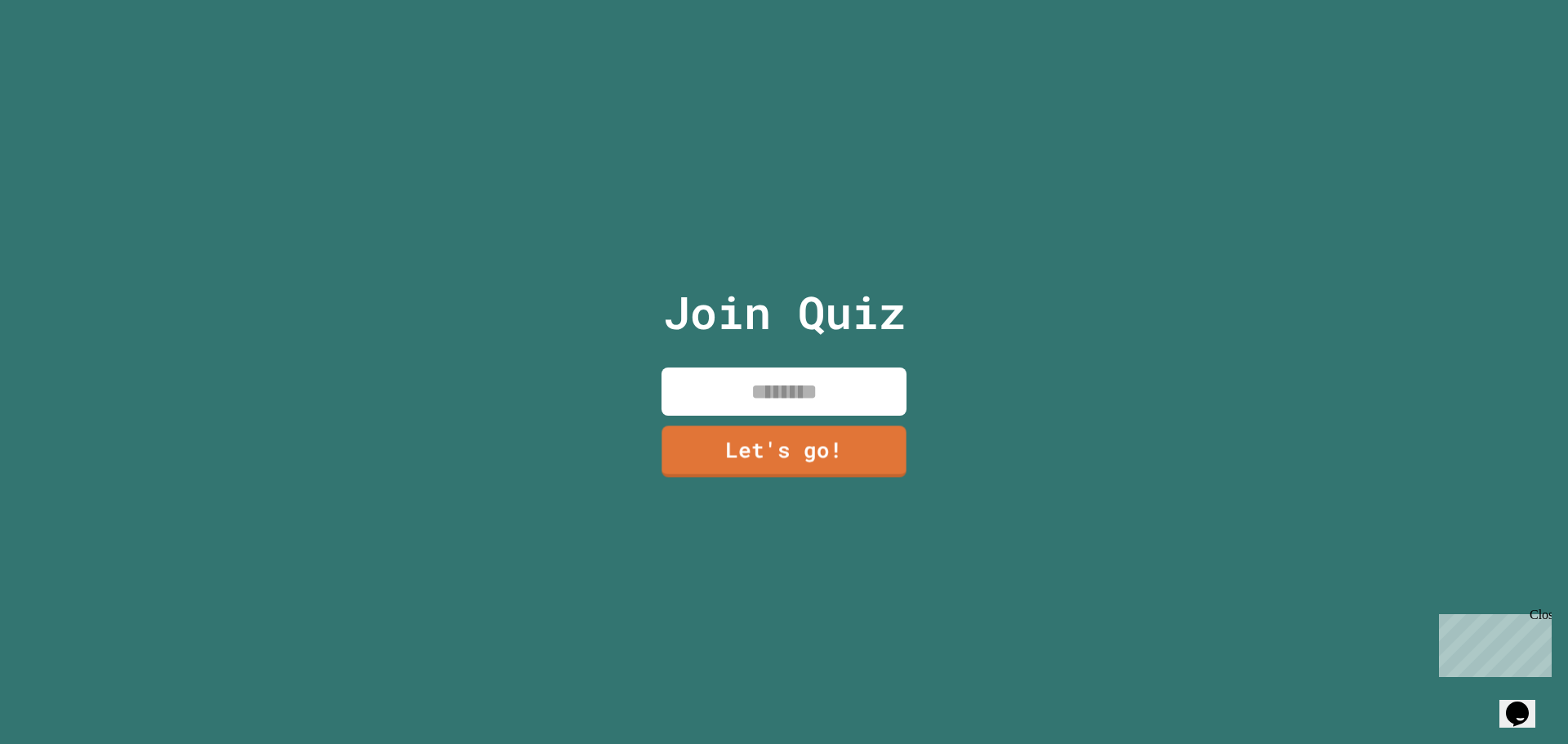
click at [887, 371] on input at bounding box center [783, 391] width 245 height 48
type input "**********"
click at [759, 389] on input at bounding box center [783, 391] width 245 height 48
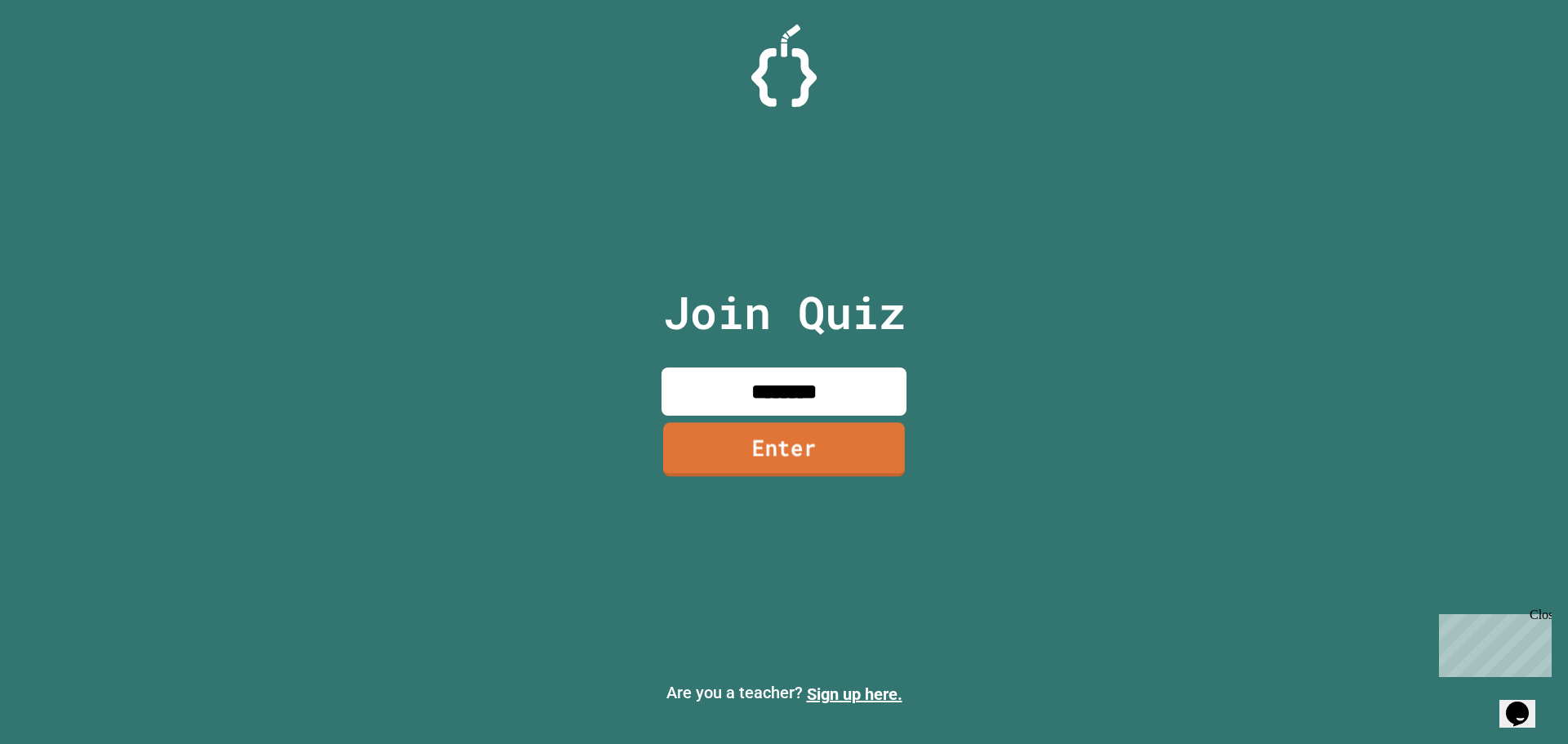
type input "********"
click at [770, 449] on link "Enter" at bounding box center [784, 449] width 242 height 54
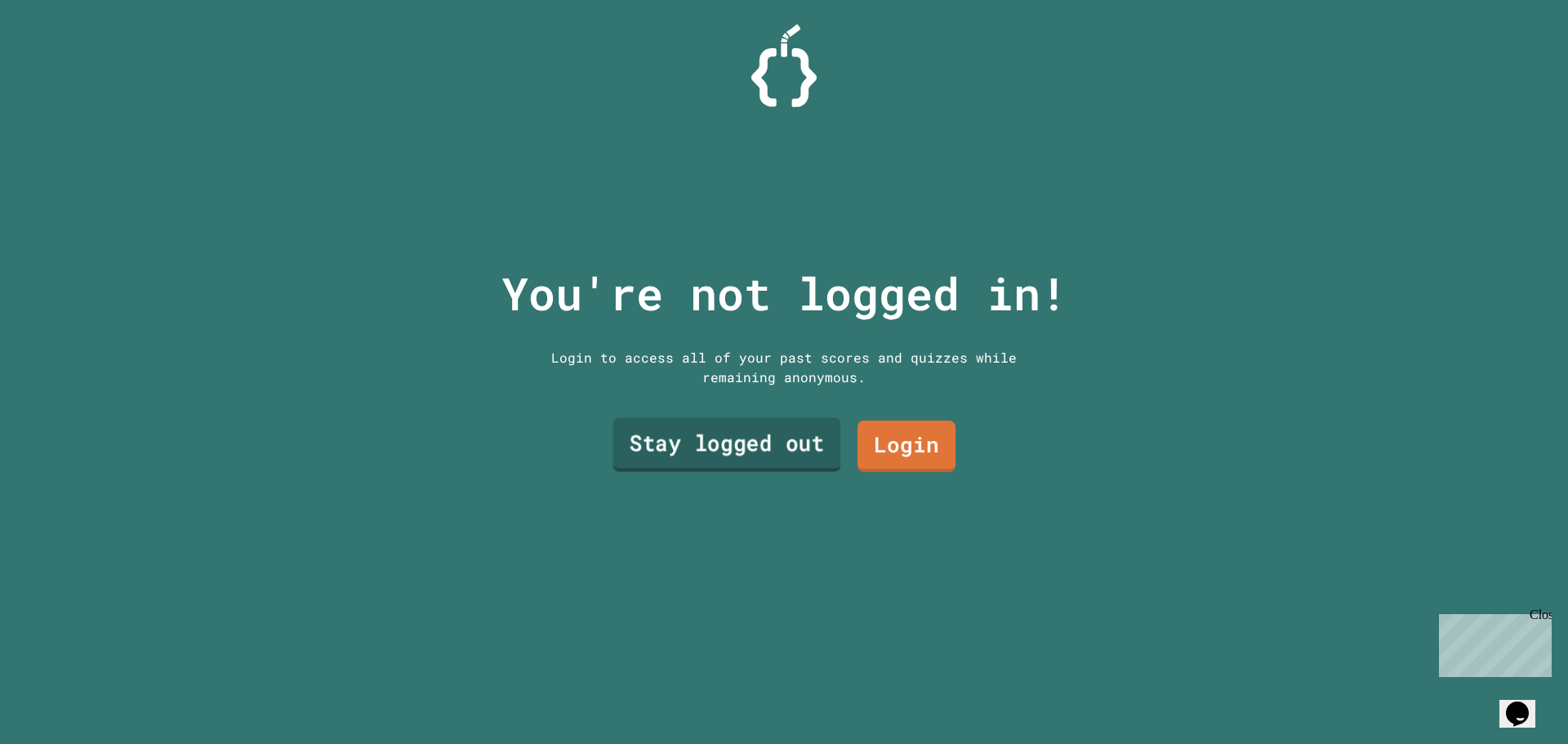
click at [752, 444] on link "Stay logged out" at bounding box center [726, 445] width 228 height 54
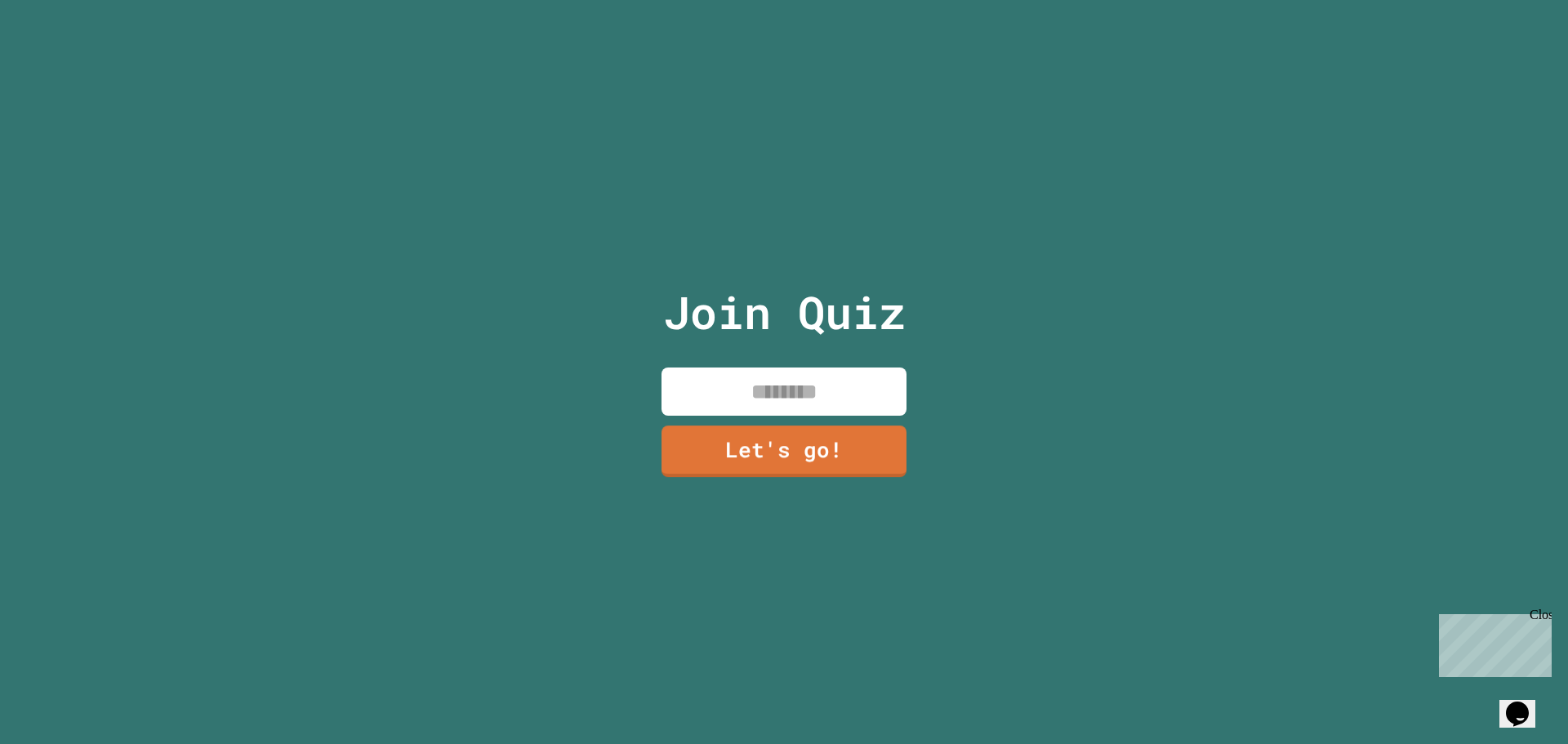
click at [774, 385] on input at bounding box center [783, 391] width 245 height 48
type input "****"
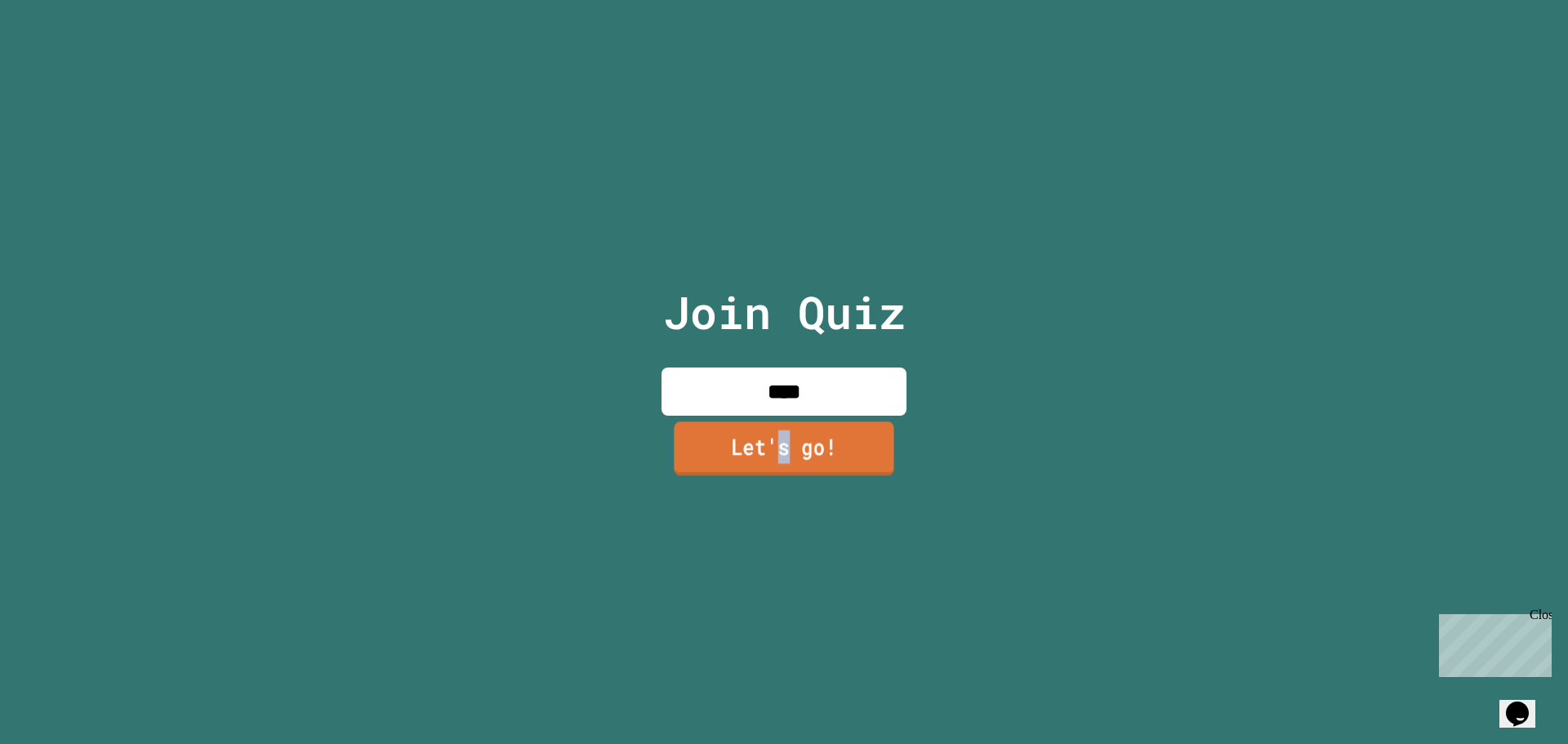
drag, startPoint x: 776, startPoint y: 432, endPoint x: 781, endPoint y: 443, distance: 12.1
click at [781, 443] on link "Let's go!" at bounding box center [784, 449] width 220 height 54
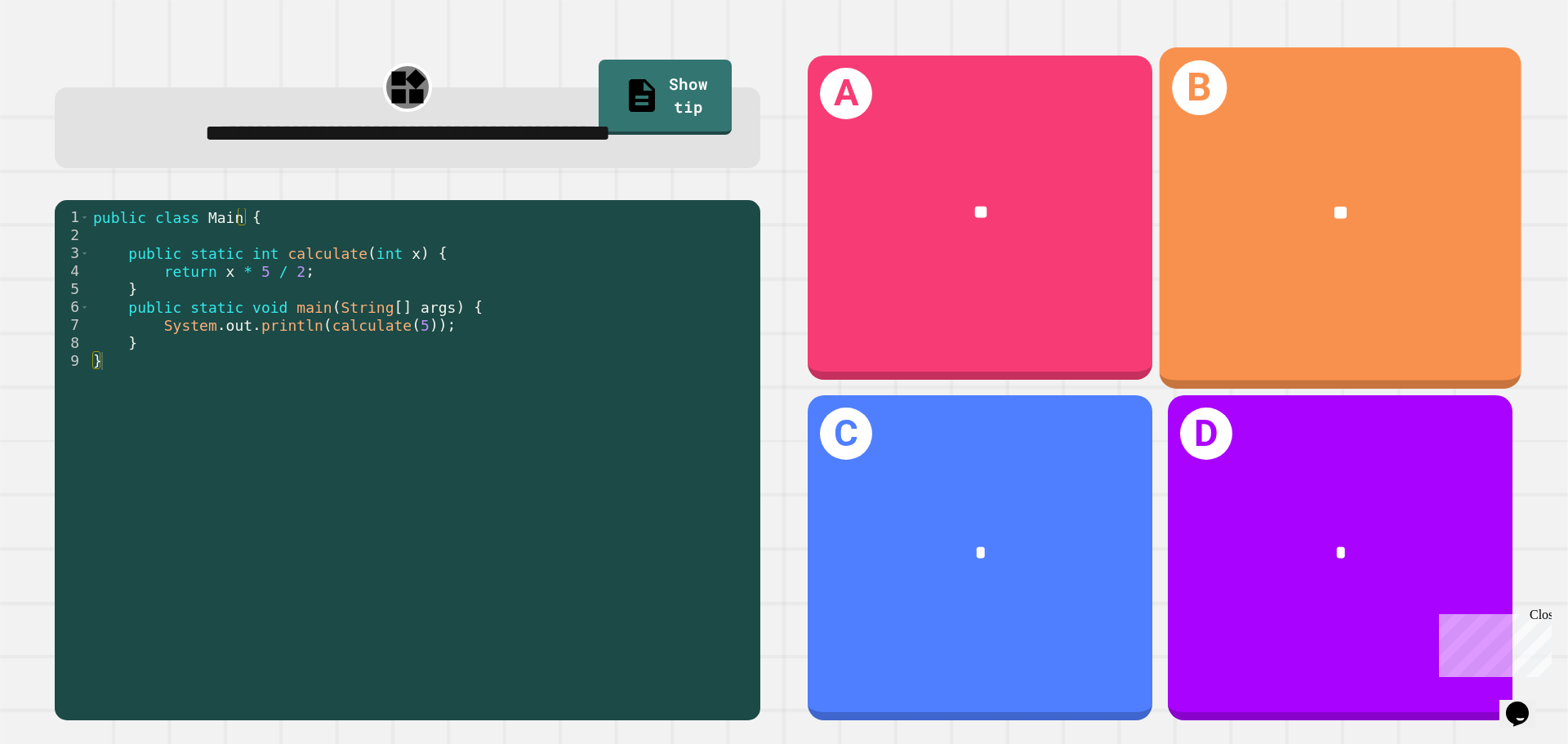
click at [1304, 277] on div "B **" at bounding box center [1340, 218] width 362 height 340
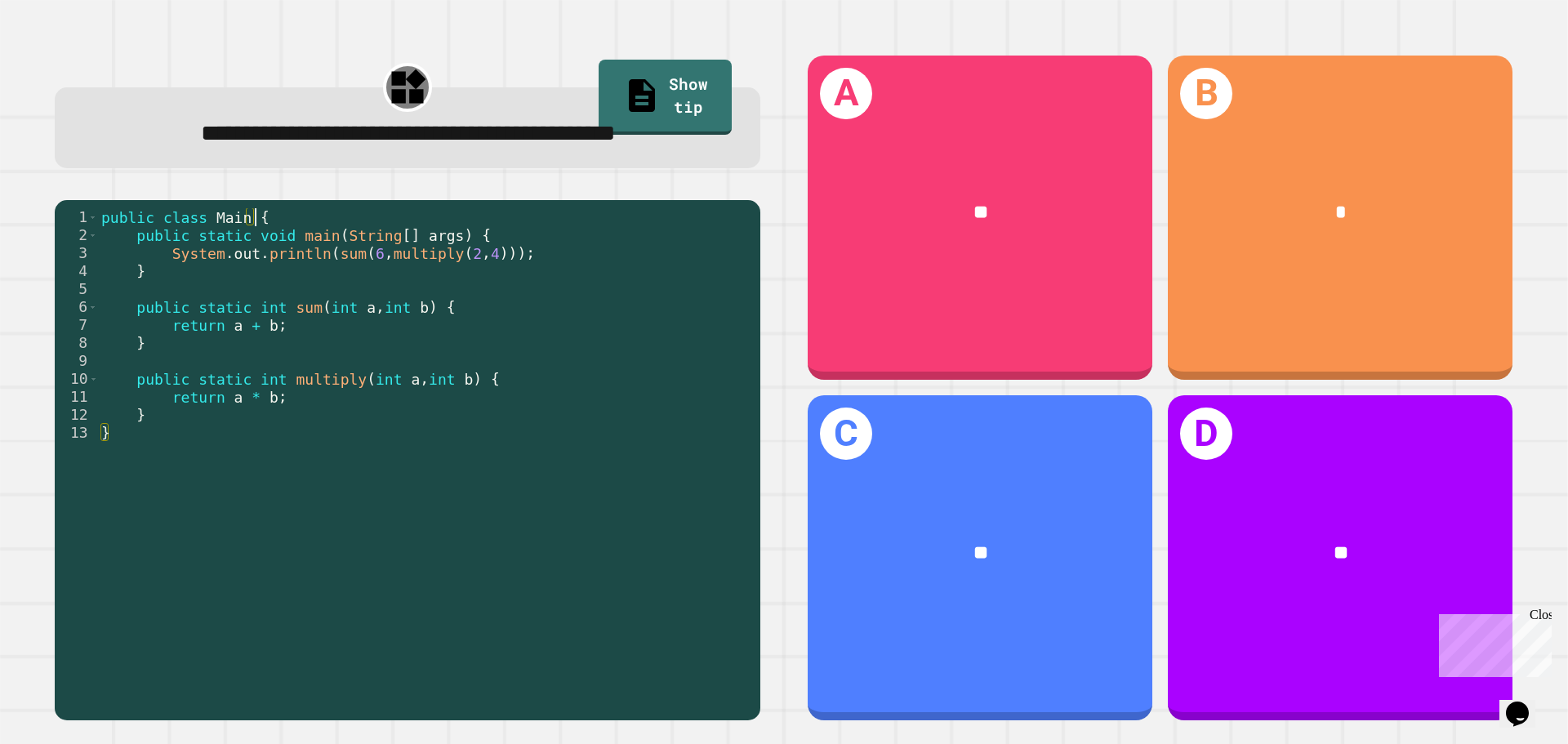
click at [316, 267] on div "public class Main { public static void main ( String [ ] args ) { System . out …" at bounding box center [425, 433] width 654 height 449
click at [353, 290] on div "public class Main { public static void main ( String [ ] args ) { System . out …" at bounding box center [425, 433] width 654 height 449
click at [358, 305] on div "public class Main { public static void main ( String [ ] args ) { System . out …" at bounding box center [425, 433] width 654 height 449
click at [359, 290] on div "public class Main { public static void main ( String [ ] args ) { System . out …" at bounding box center [425, 433] width 654 height 449
drag, startPoint x: 224, startPoint y: 400, endPoint x: 228, endPoint y: 412, distance: 12.6
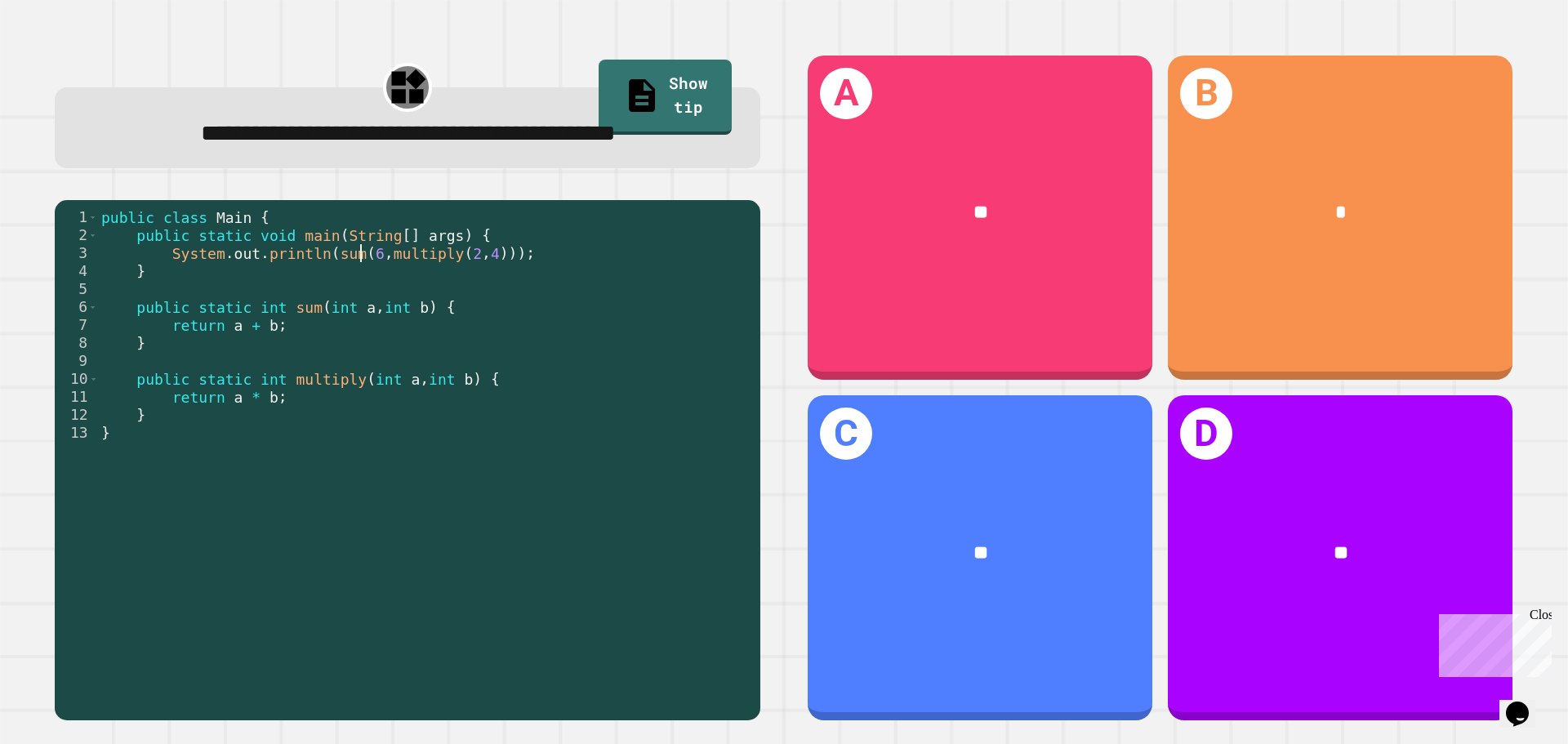
click at [230, 419] on div "public class Main { public static void main ( String [ ] args ) { System . out …" at bounding box center [425, 433] width 654 height 449
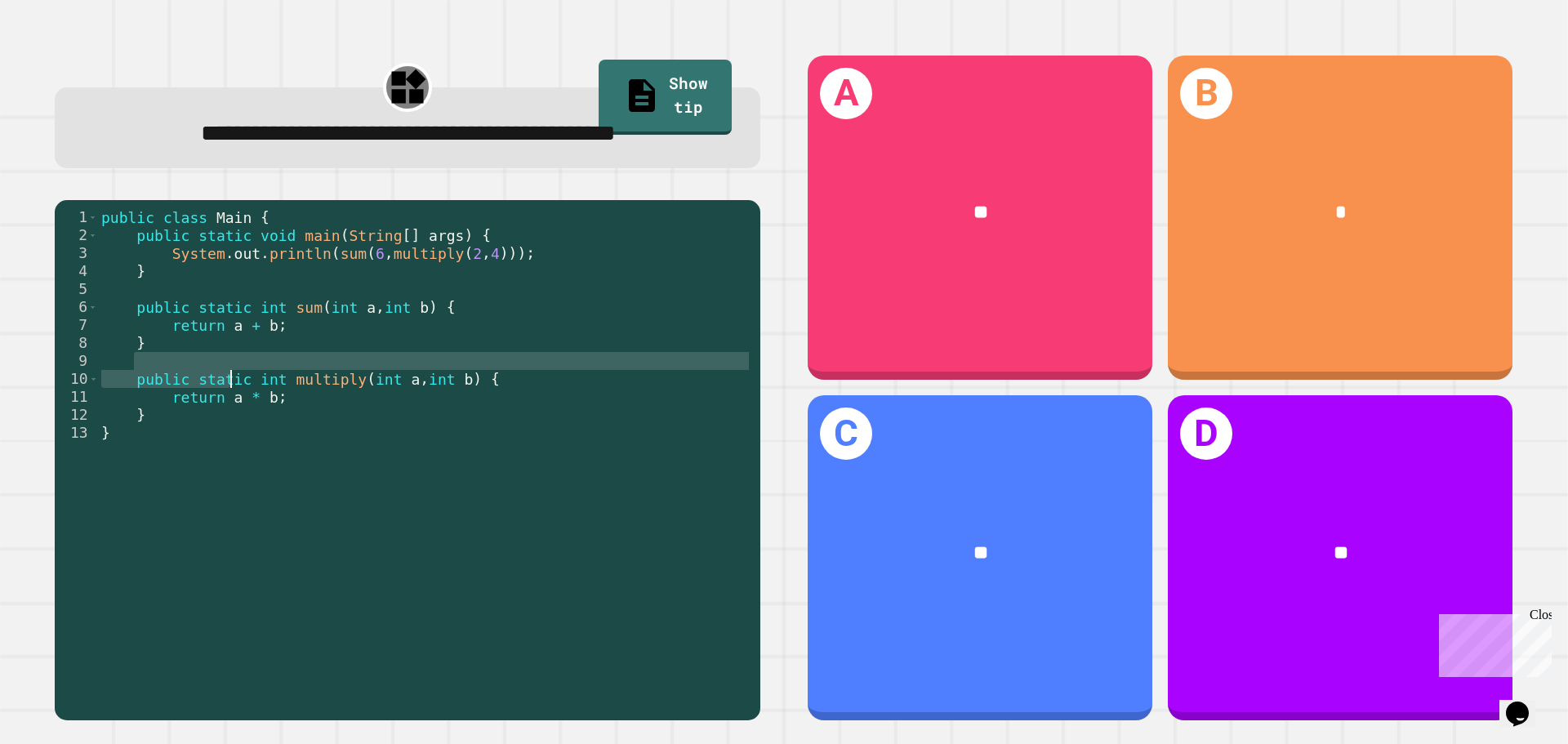
click at [332, 366] on div "public class Main { public static void main ( String [ ] args ) { System . out …" at bounding box center [425, 433] width 654 height 449
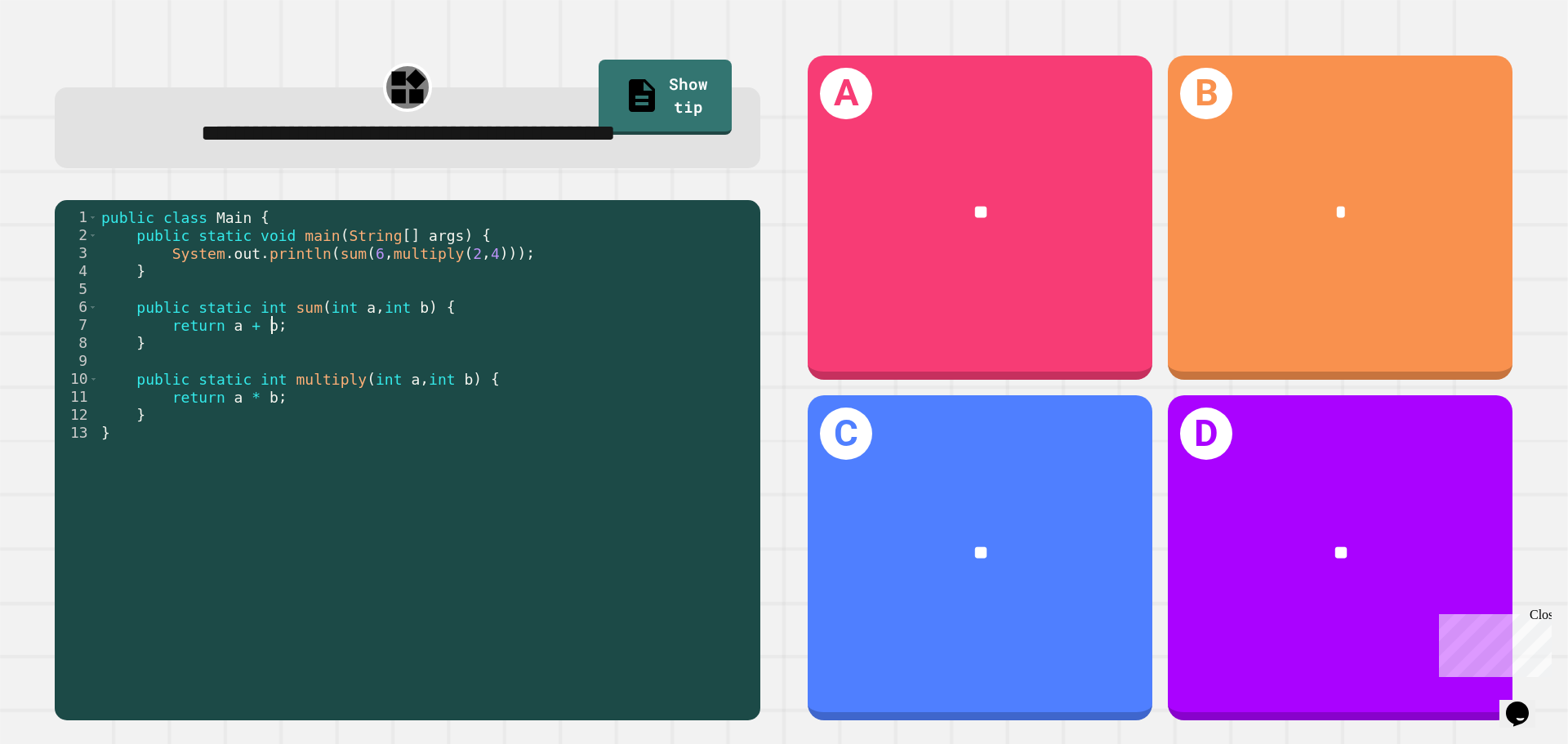
type textarea "**********"
click at [625, 75] on icon at bounding box center [643, 93] width 36 height 41
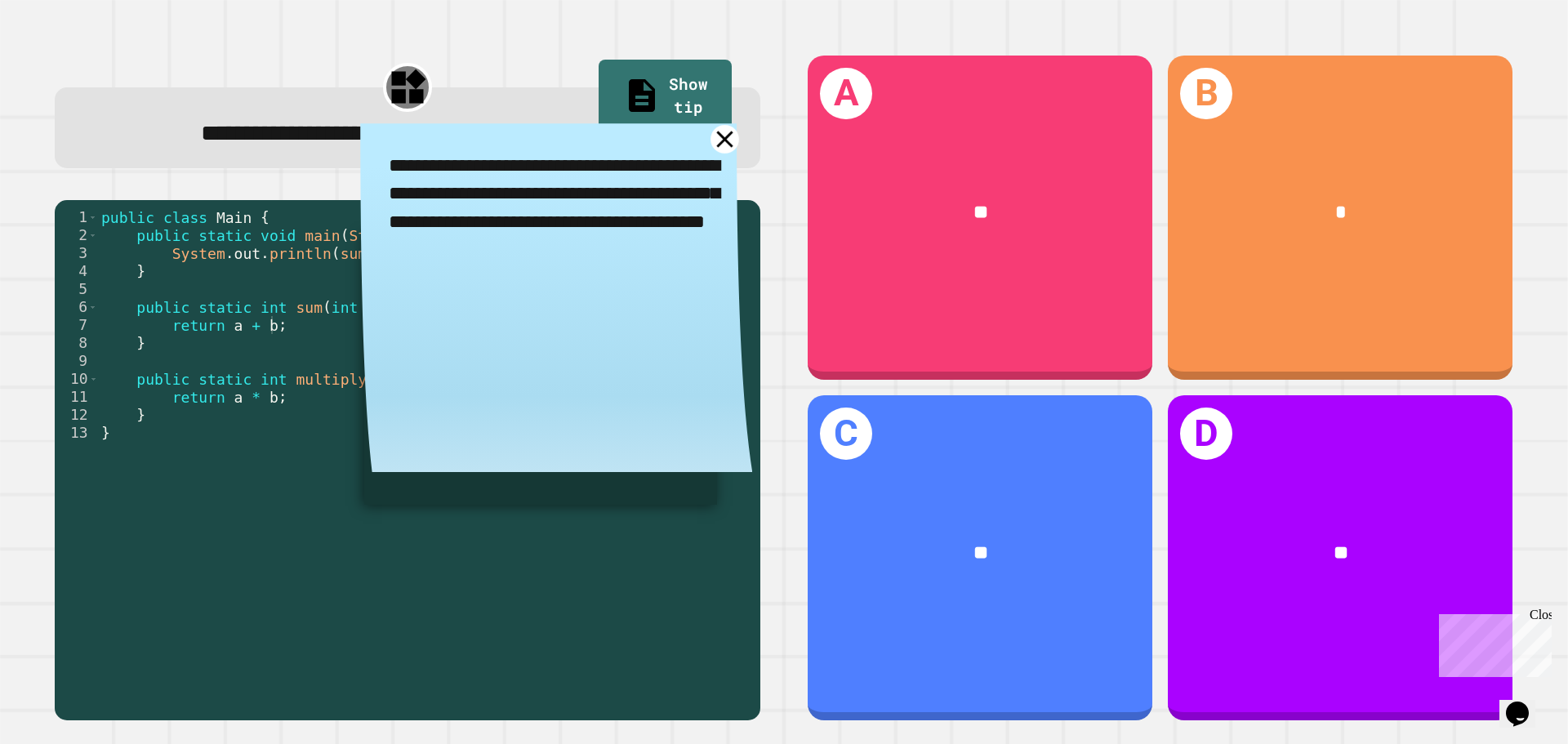
click at [723, 153] on link at bounding box center [725, 140] width 29 height 29
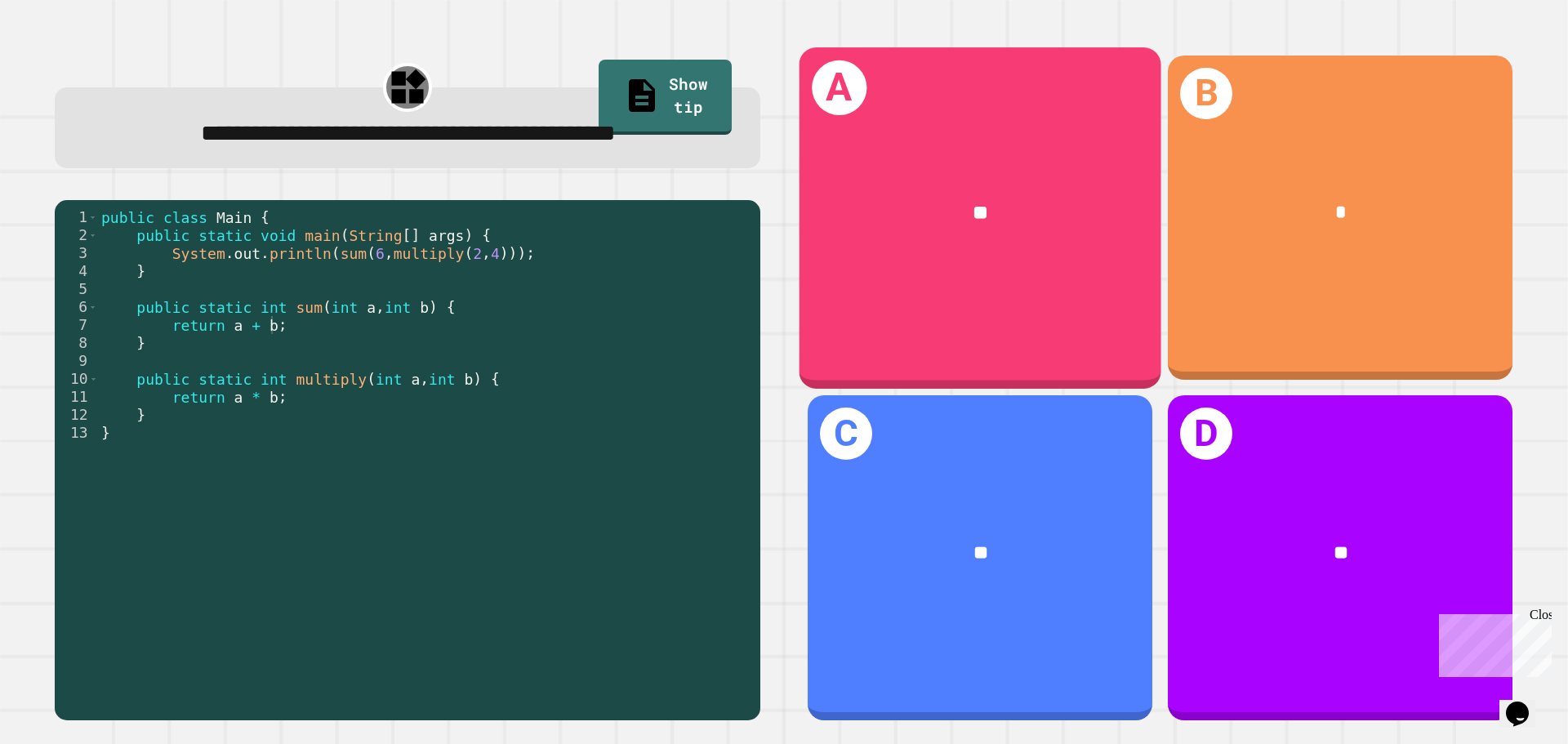
click at [969, 295] on div "A **" at bounding box center [980, 218] width 362 height 340
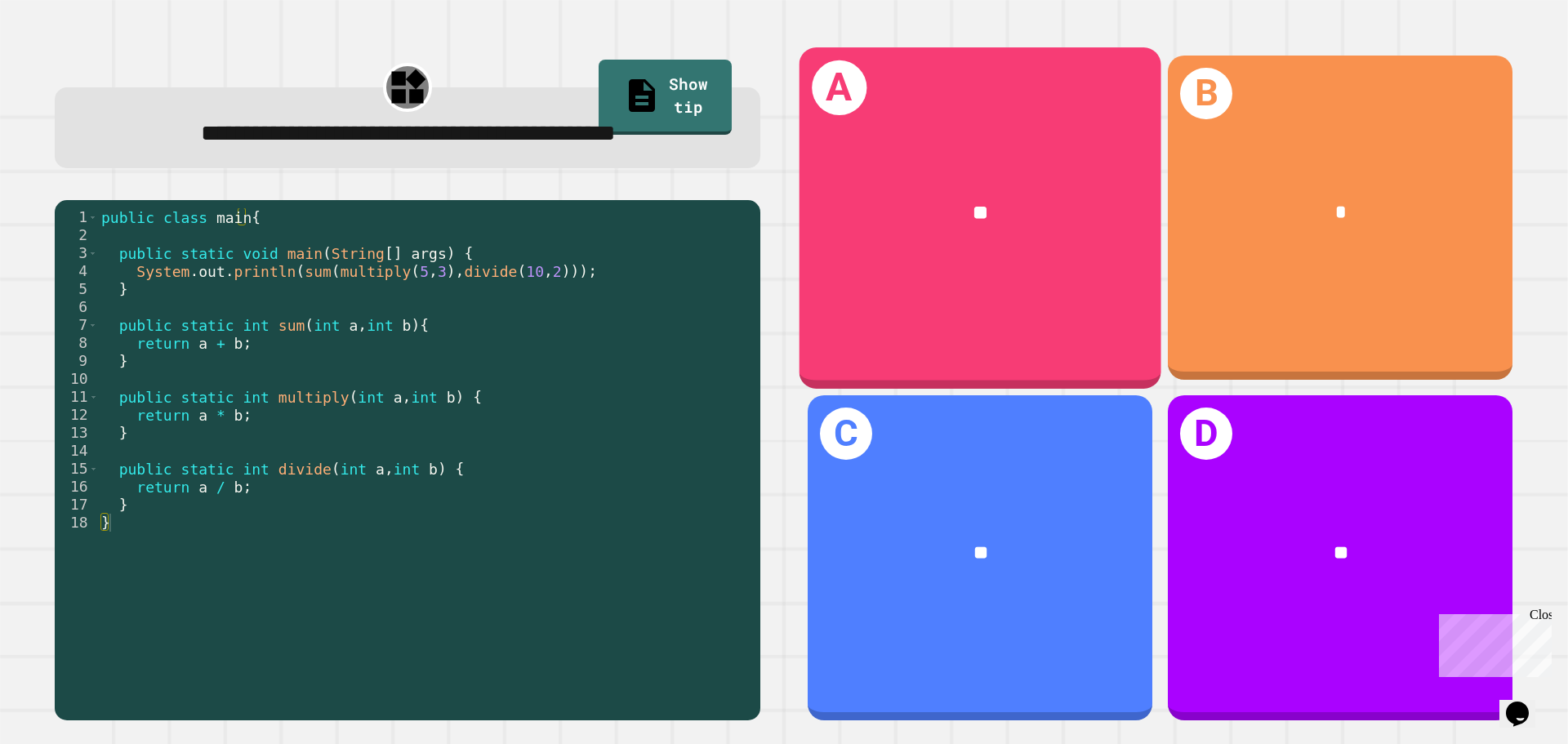
click at [1034, 101] on div "A **" at bounding box center [980, 218] width 362 height 340
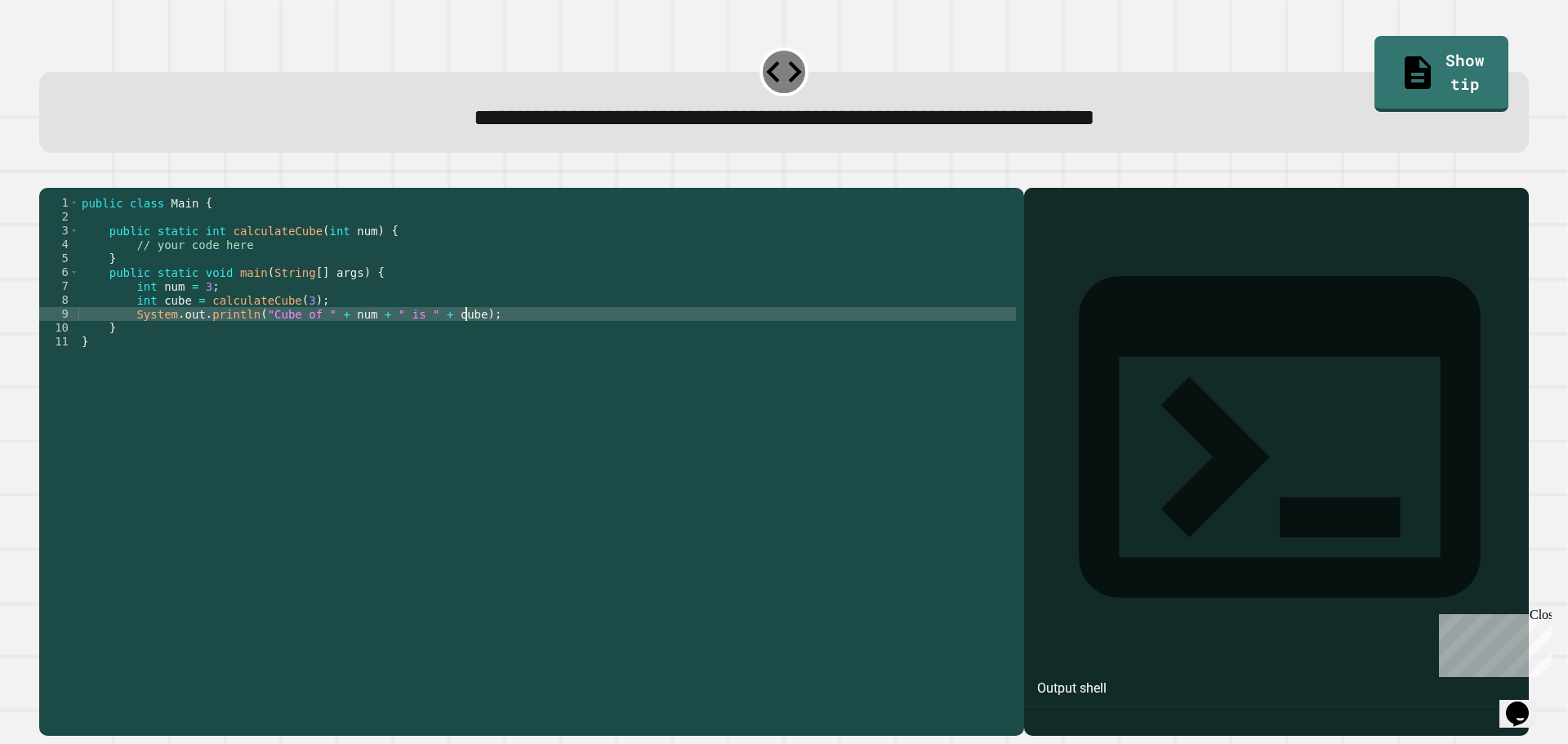
click at [474, 343] on div "public class Main { public static int calculateCube ( int num ) { // your code …" at bounding box center [547, 446] width 937 height 499
drag, startPoint x: 481, startPoint y: 267, endPoint x: 474, endPoint y: 243, distance: 25.0
click at [474, 243] on div "public class Main { public static int calculateCube ( int num ) { // your code …" at bounding box center [547, 446] width 937 height 499
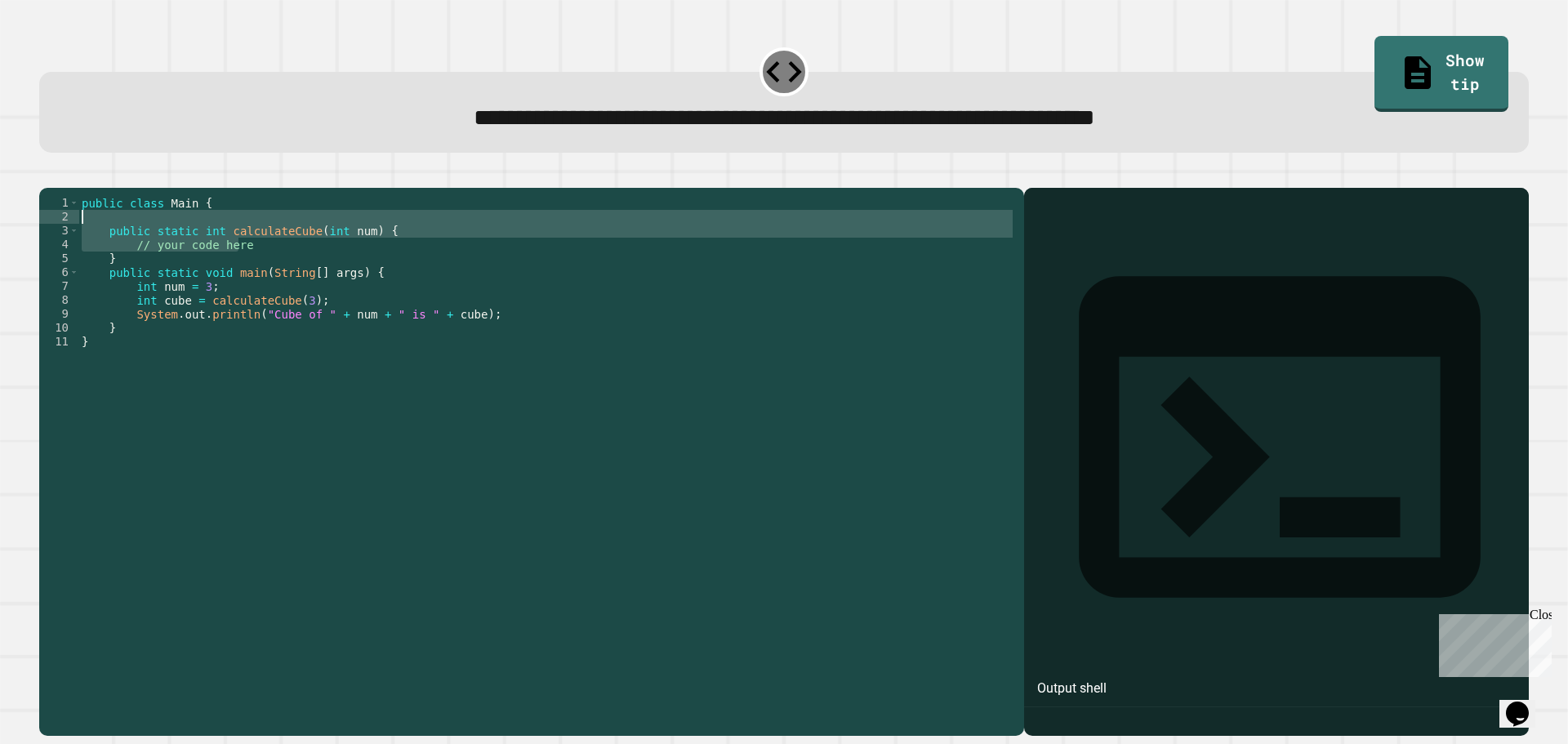
click at [320, 269] on div "public class Main { public static int calculateCube ( int num ) { // your code …" at bounding box center [547, 433] width 937 height 472
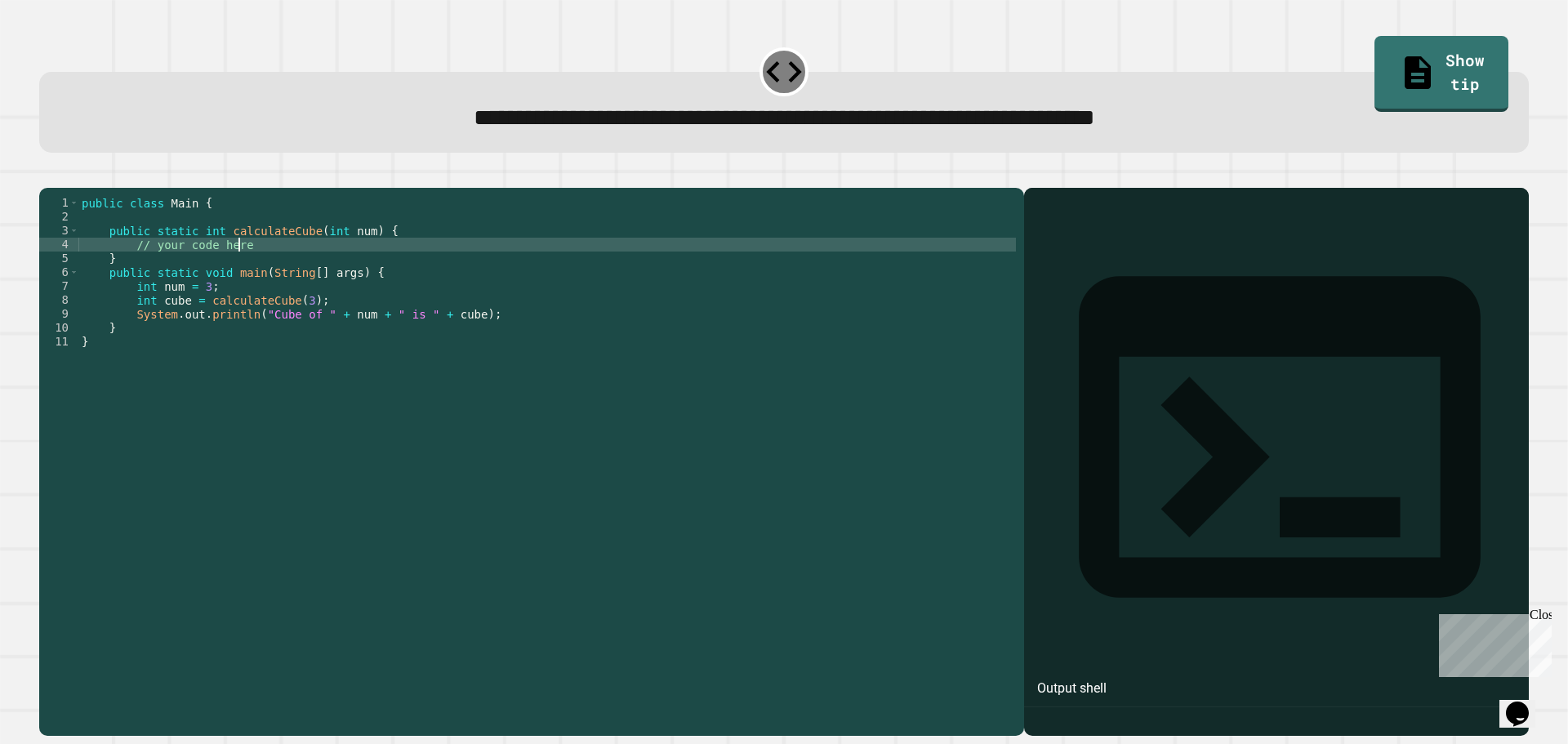
click at [334, 295] on div "public class Main { public static int calculateCube ( int num ) { // your code …" at bounding box center [547, 446] width 937 height 499
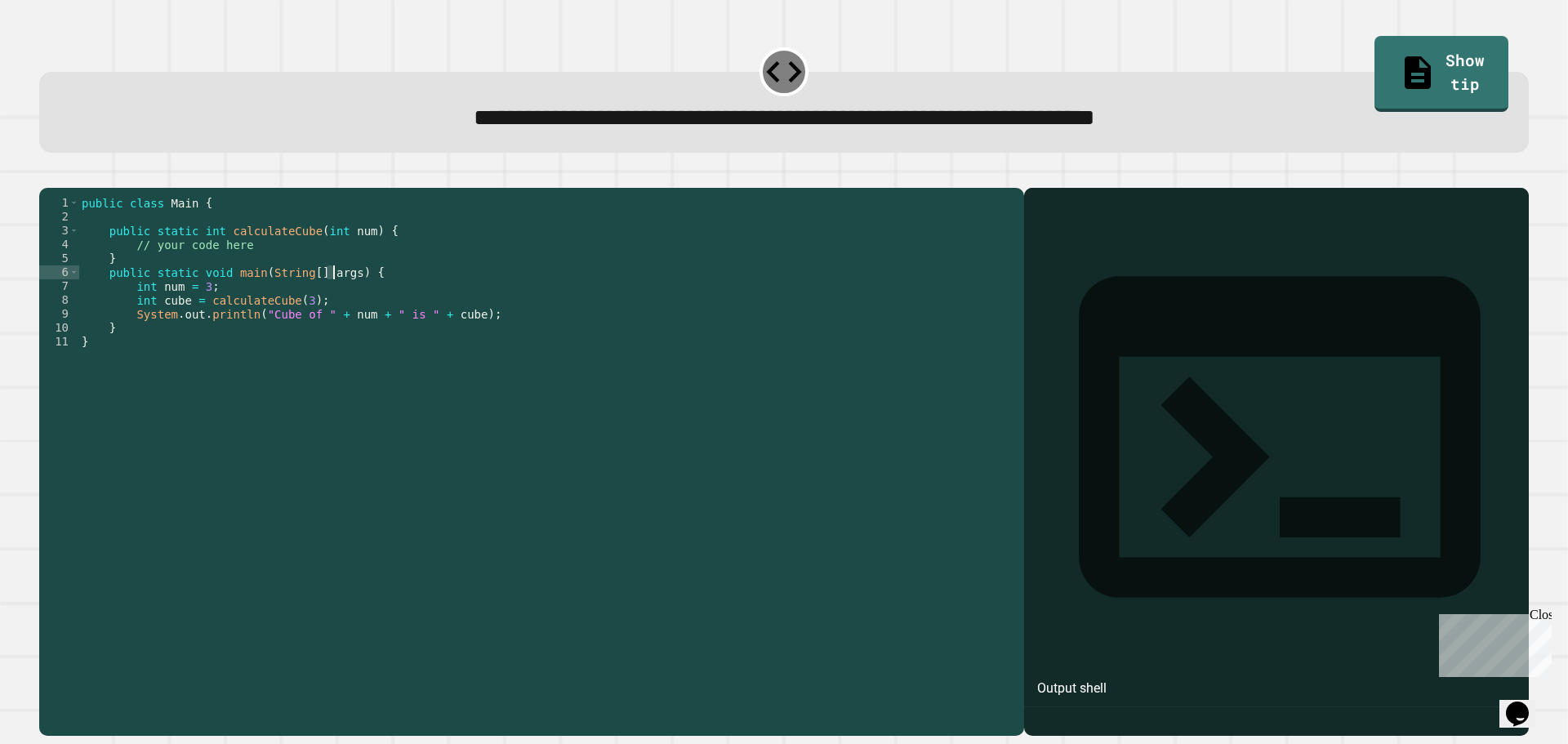
click at [361, 305] on div "public class Main { public static int calculateCube ( int num ) { // your code …" at bounding box center [547, 446] width 937 height 499
click at [386, 294] on div "public class Main { public static int calculateCube ( int num ) { // your code …" at bounding box center [547, 446] width 937 height 499
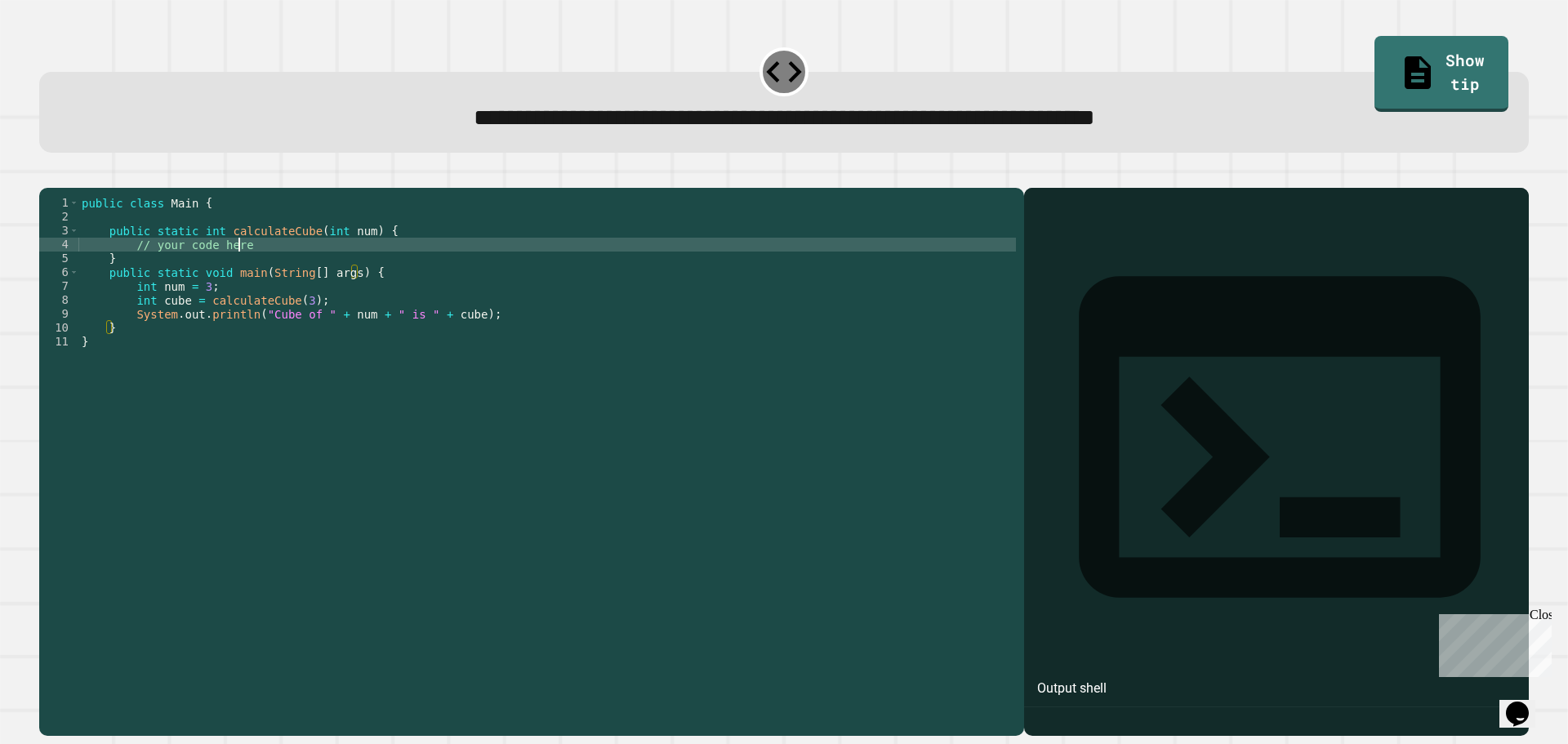
click at [371, 265] on div "public class Main { public static int calculateCube ( int num ) { // your code …" at bounding box center [547, 446] width 937 height 499
type textarea "**********"
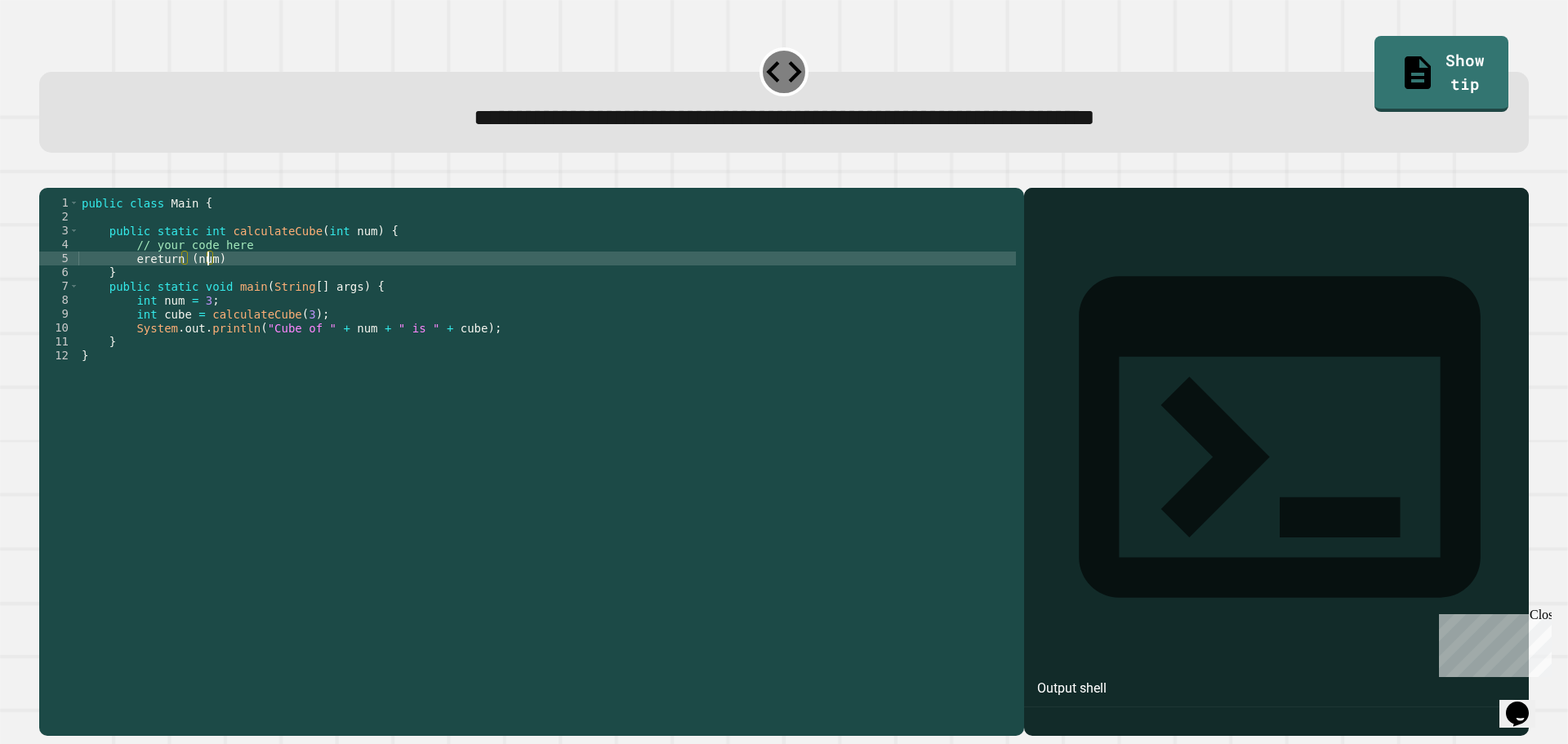
scroll to position [0, 8]
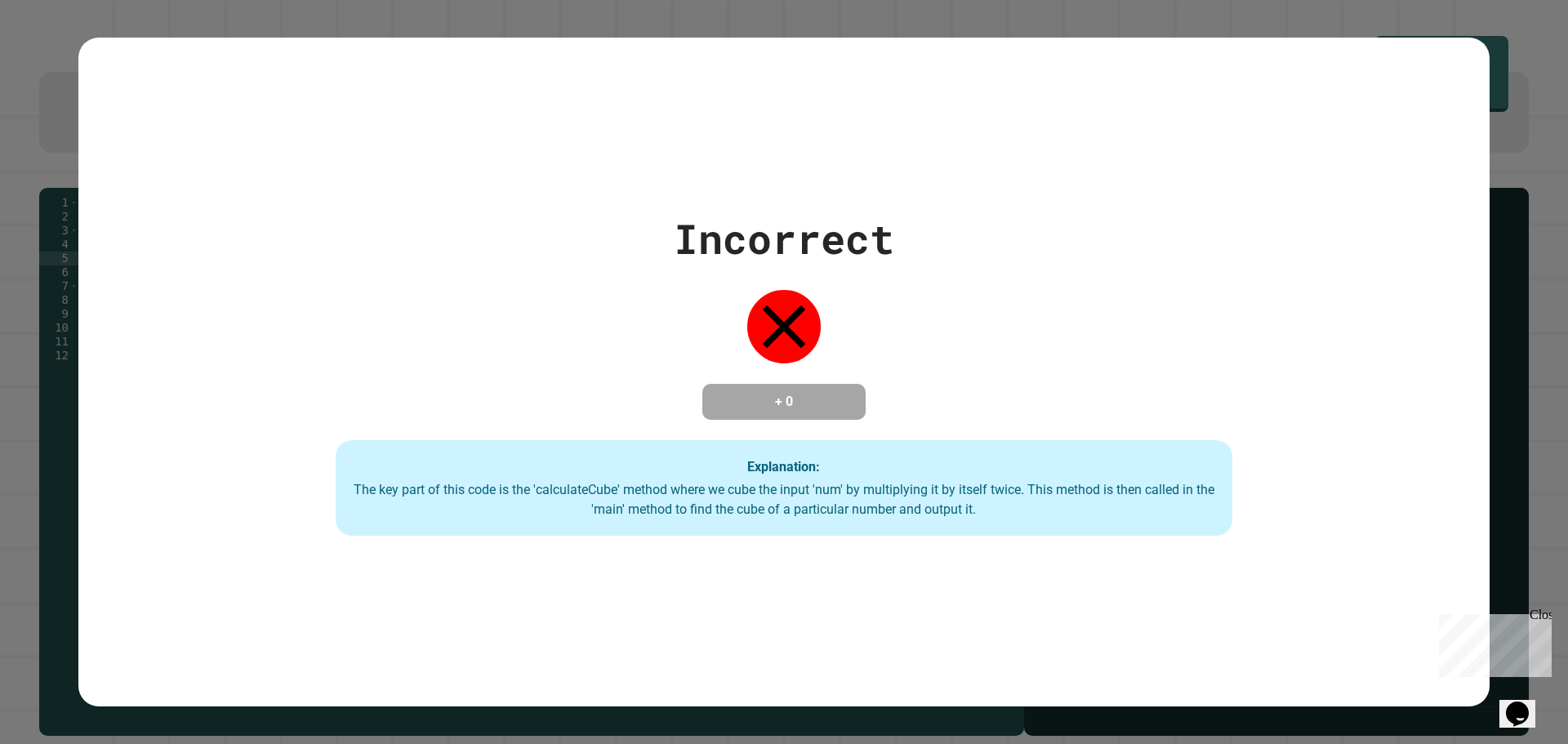
type textarea "**********"
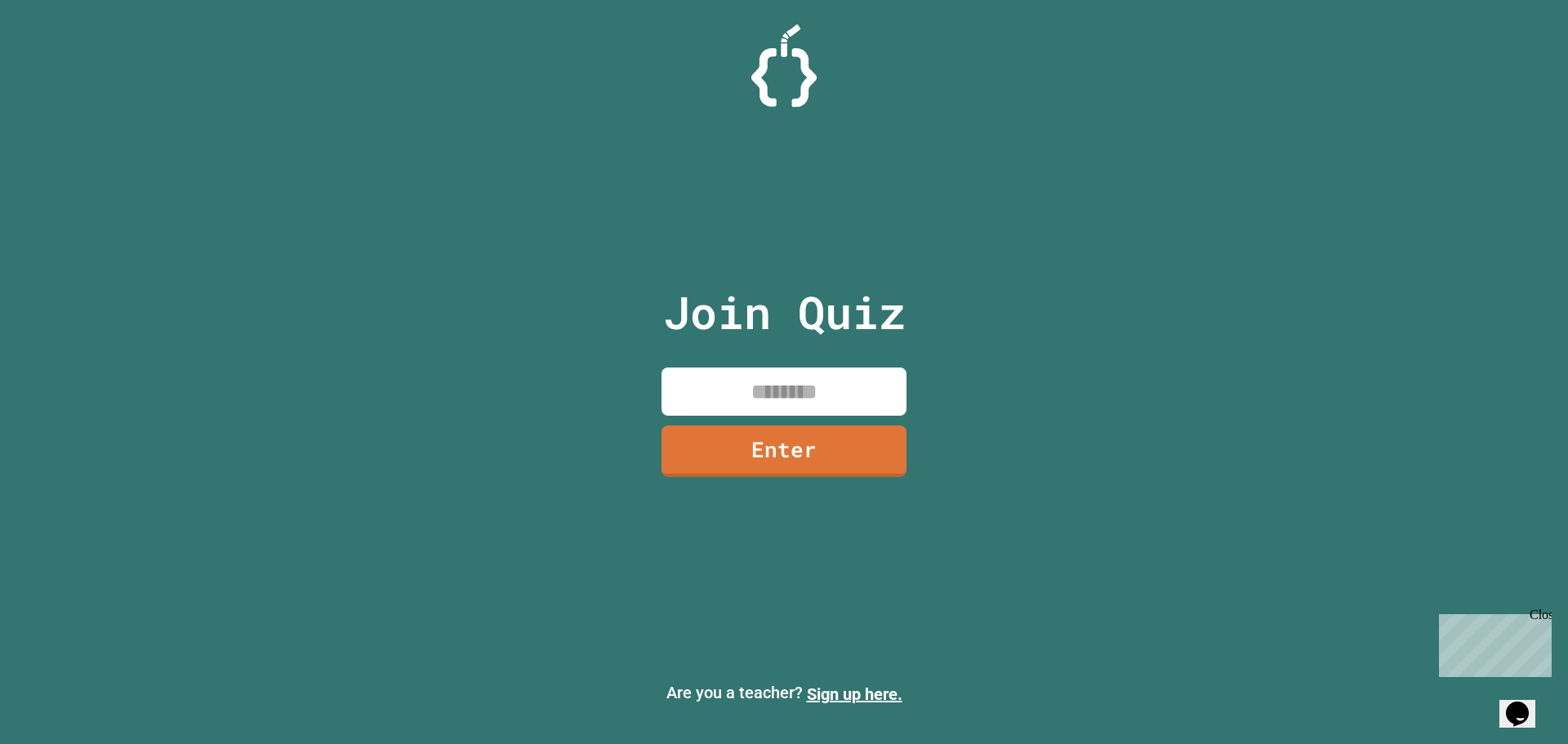
click at [775, 400] on input at bounding box center [783, 391] width 245 height 48
type input "********"
click at [798, 444] on link "Enter" at bounding box center [783, 450] width 246 height 54
